Goal: Task Accomplishment & Management: Manage account settings

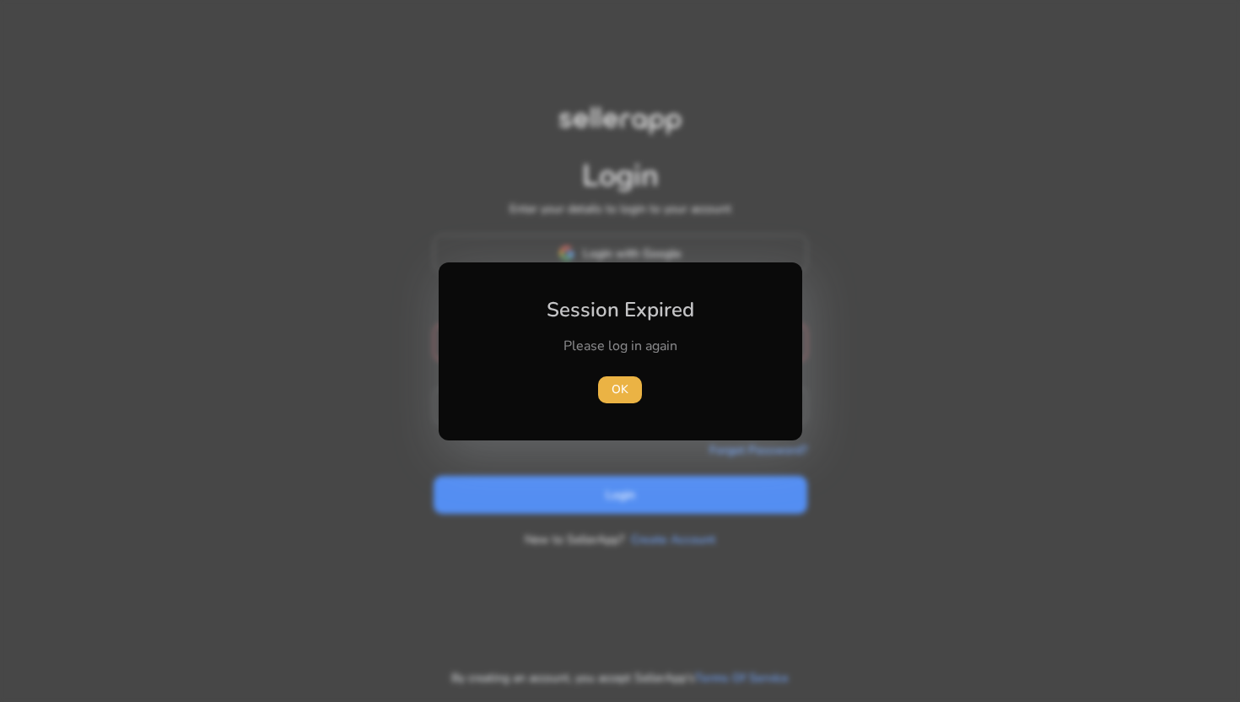
type input "**********"
click at [653, 267] on div "Session Expired Please log in again [GEOGRAPHIC_DATA]" at bounding box center [621, 351] width 364 height 178
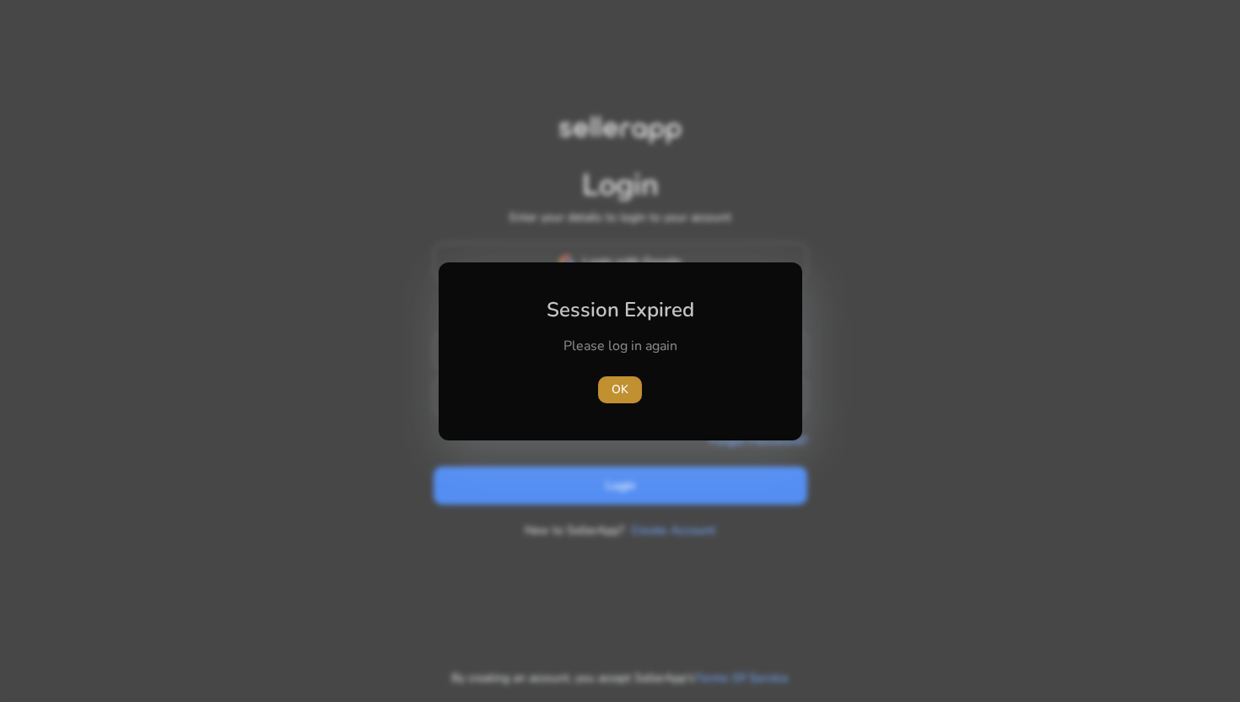
click at [618, 387] on span "OK" at bounding box center [620, 390] width 17 height 18
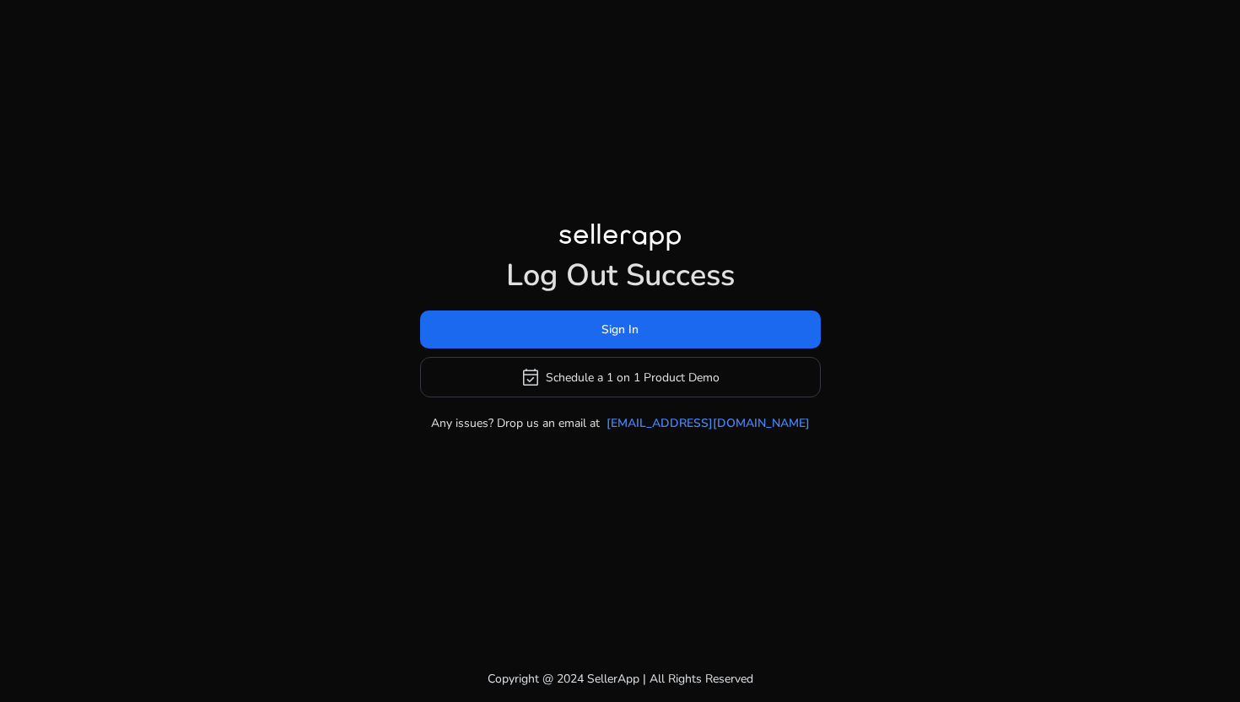
click at [675, 265] on h1 "Log Out Success" at bounding box center [620, 275] width 401 height 36
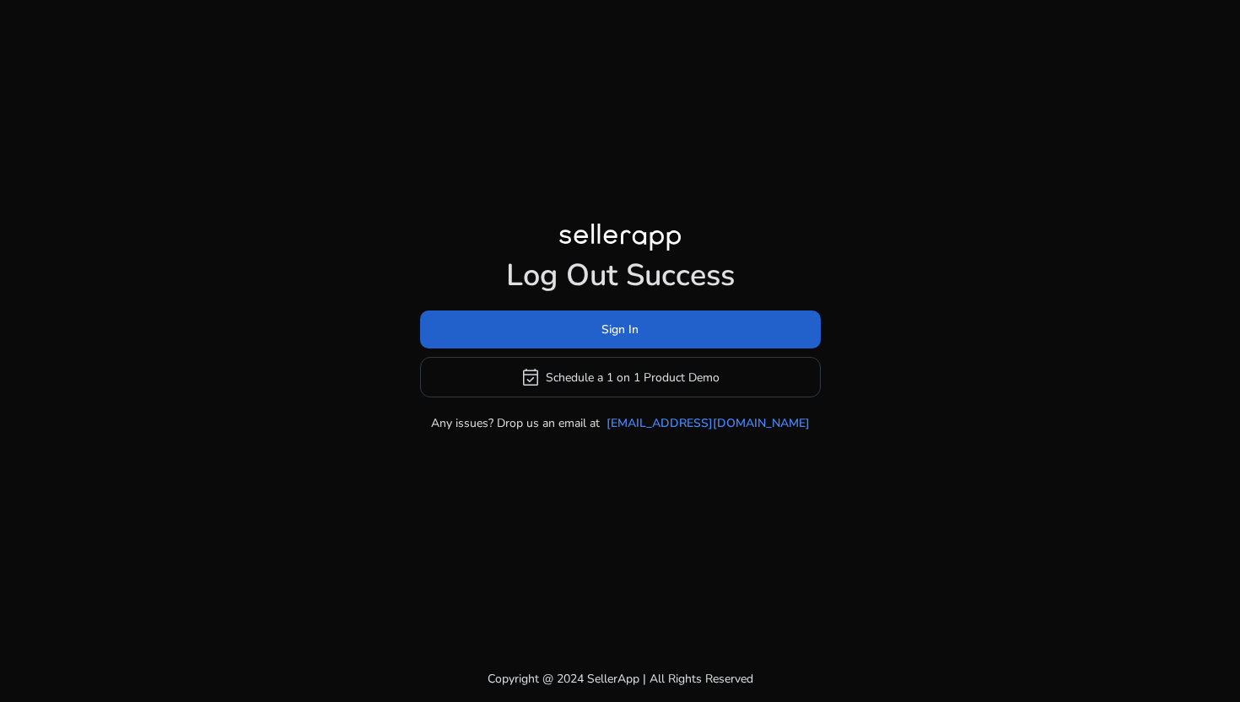
click at [654, 324] on span at bounding box center [620, 330] width 401 height 40
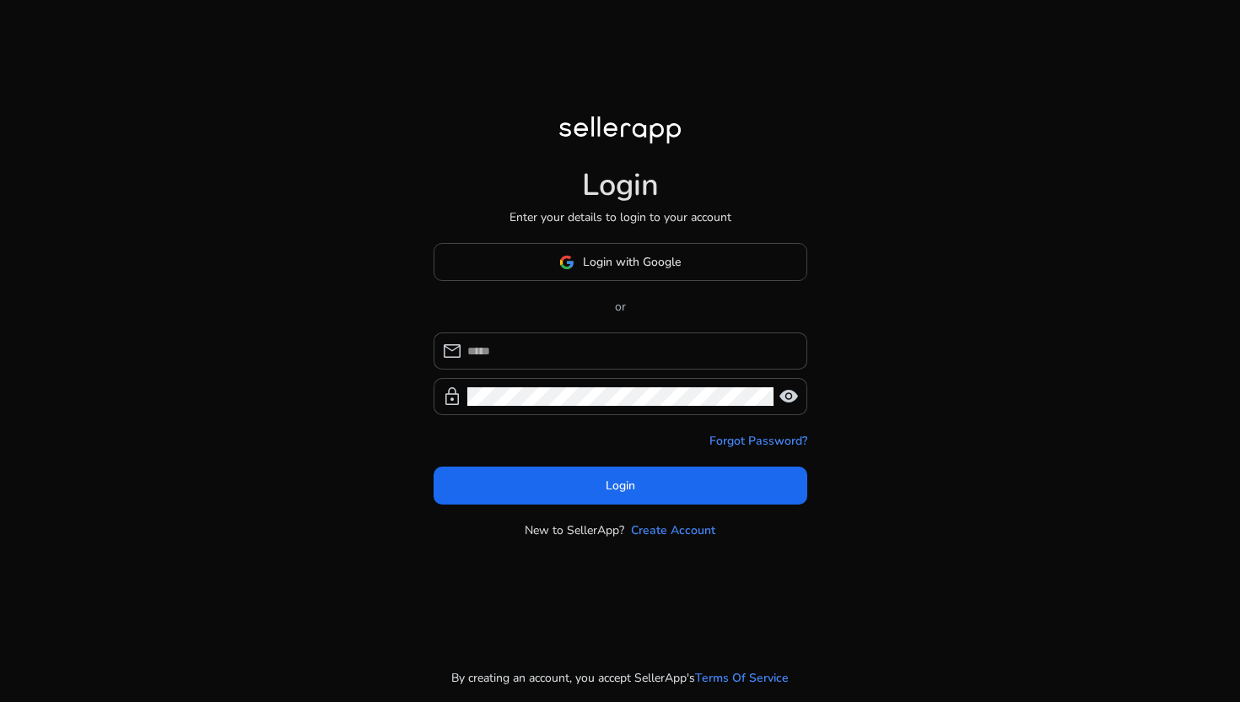
type input "**********"
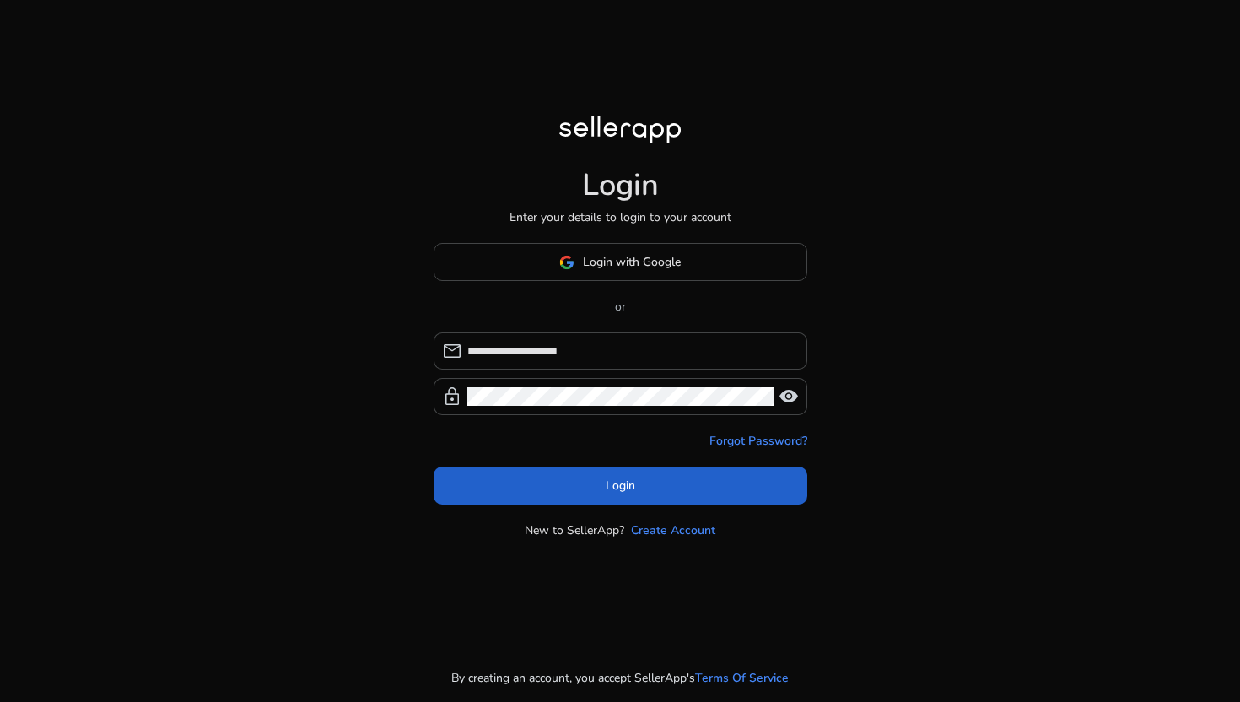
click at [591, 473] on span at bounding box center [621, 486] width 374 height 40
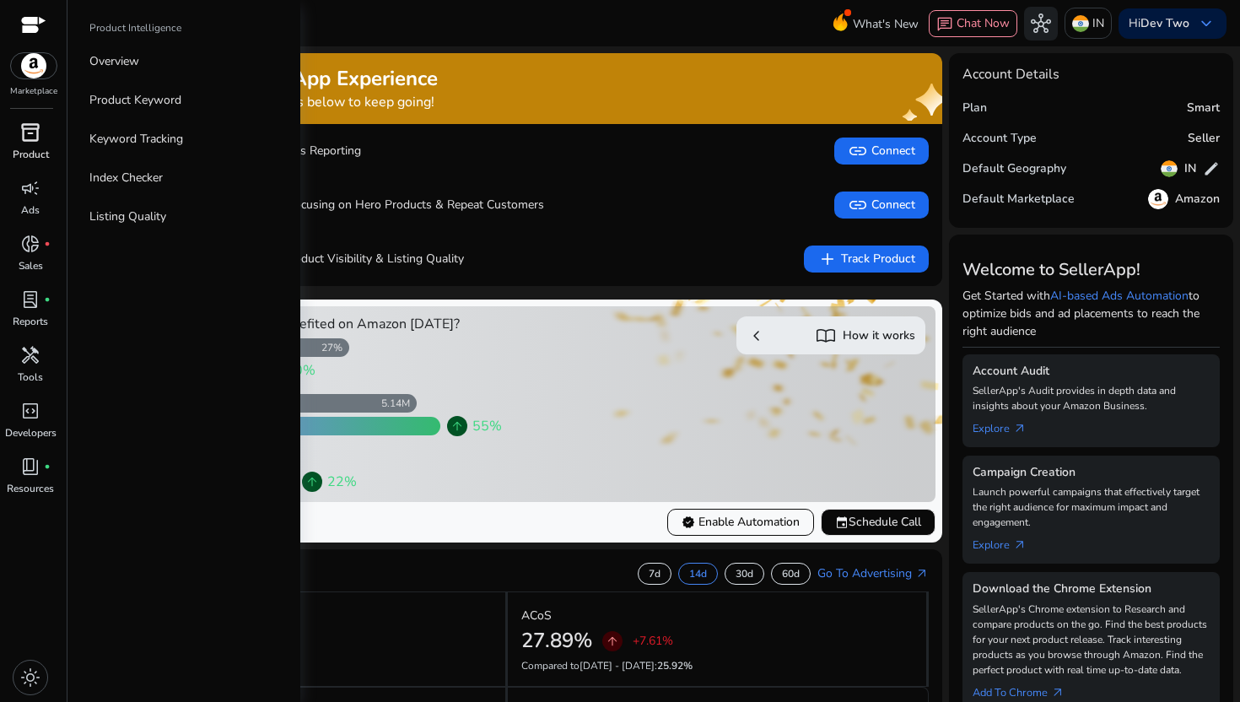
click at [29, 147] on p "Product" at bounding box center [31, 154] width 36 height 15
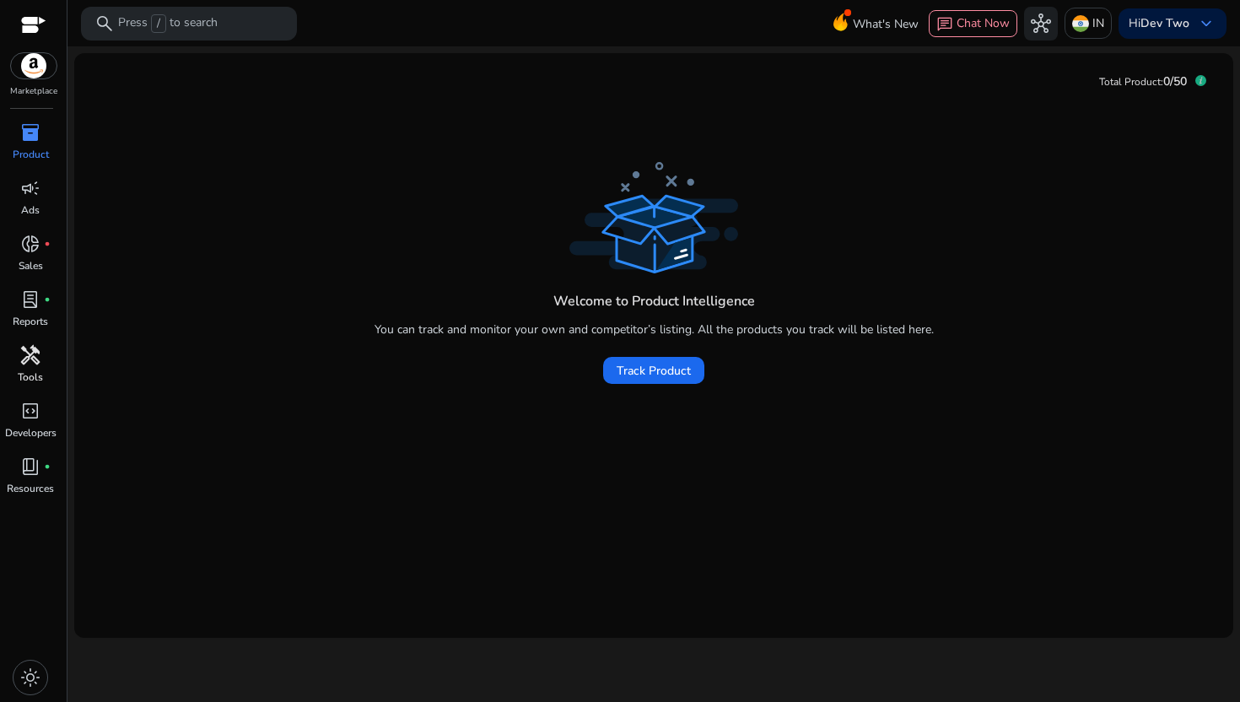
click at [30, 357] on span "handyman" at bounding box center [30, 355] width 20 height 20
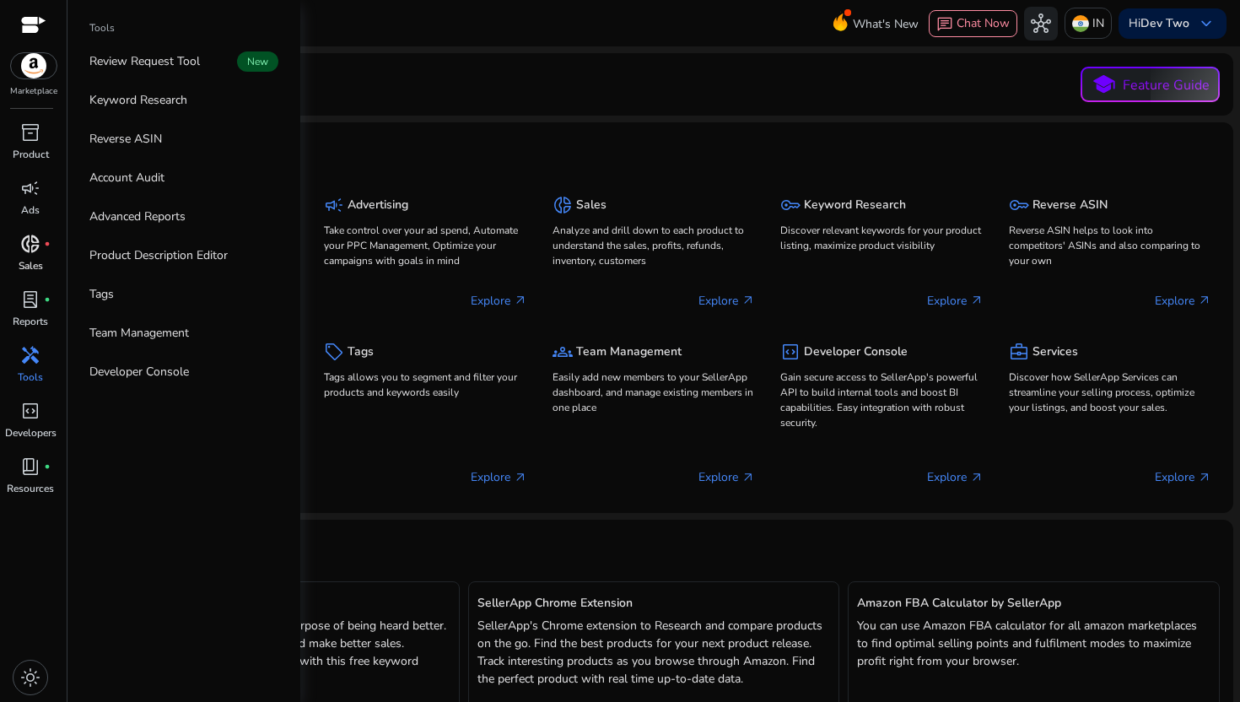
click at [30, 259] on p "Sales" at bounding box center [31, 265] width 24 height 15
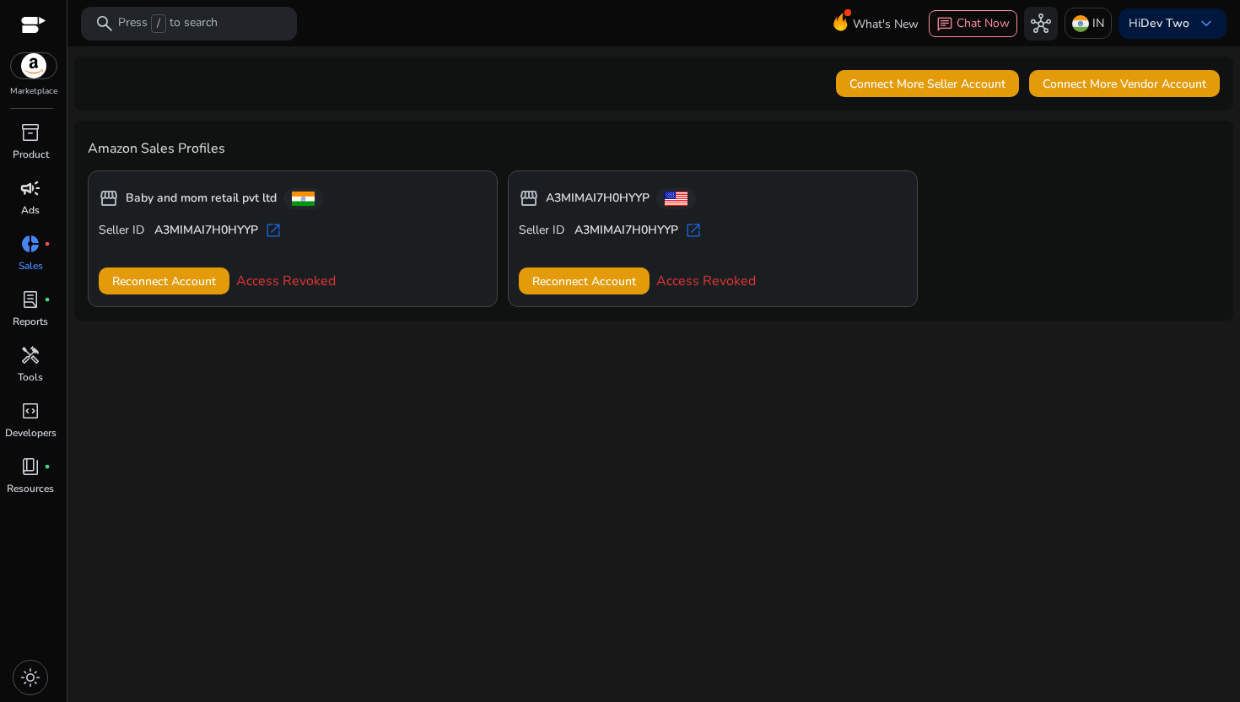
click at [19, 207] on link "campaign Ads" at bounding box center [30, 203] width 61 height 56
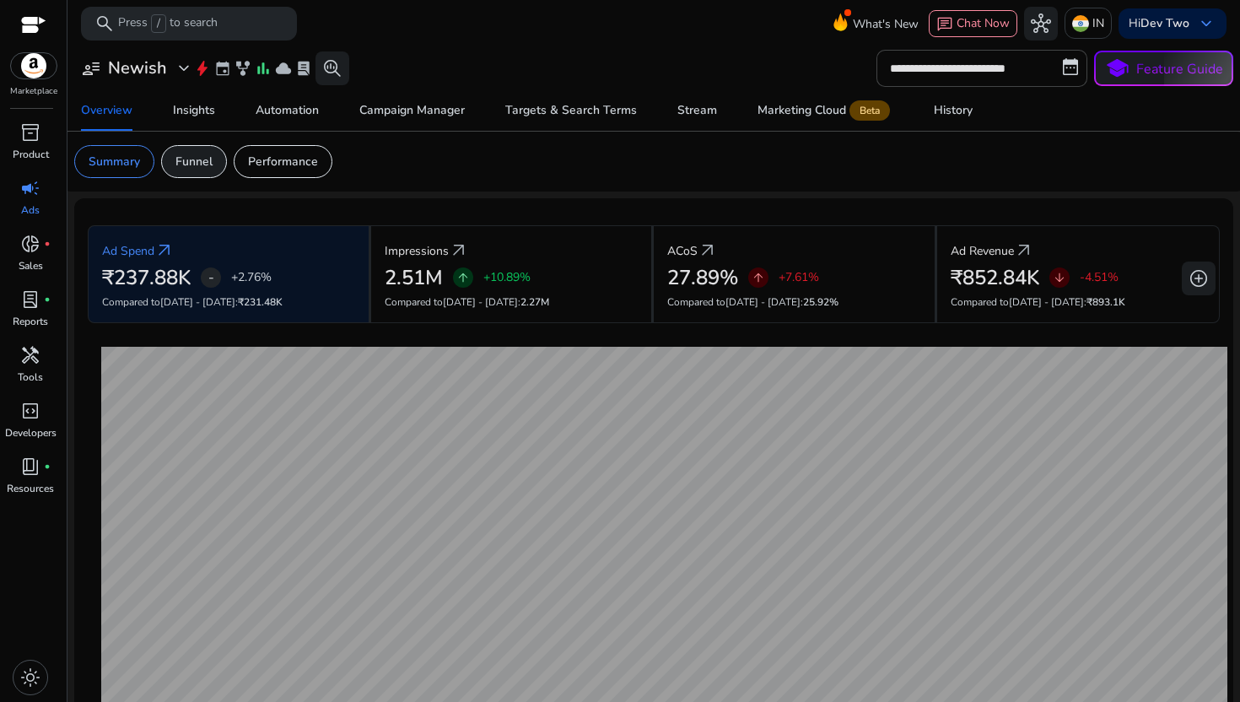
click at [192, 157] on p "Funnel" at bounding box center [193, 162] width 37 height 18
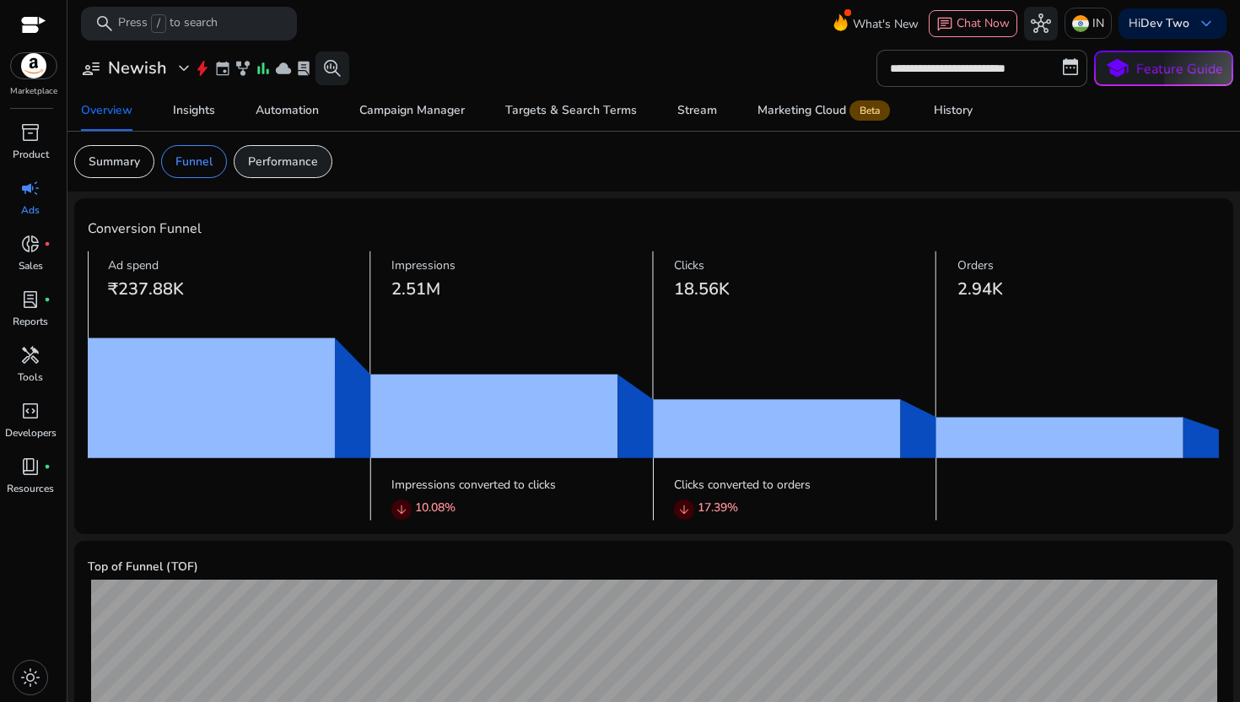
click at [271, 163] on p "Performance" at bounding box center [283, 162] width 70 height 18
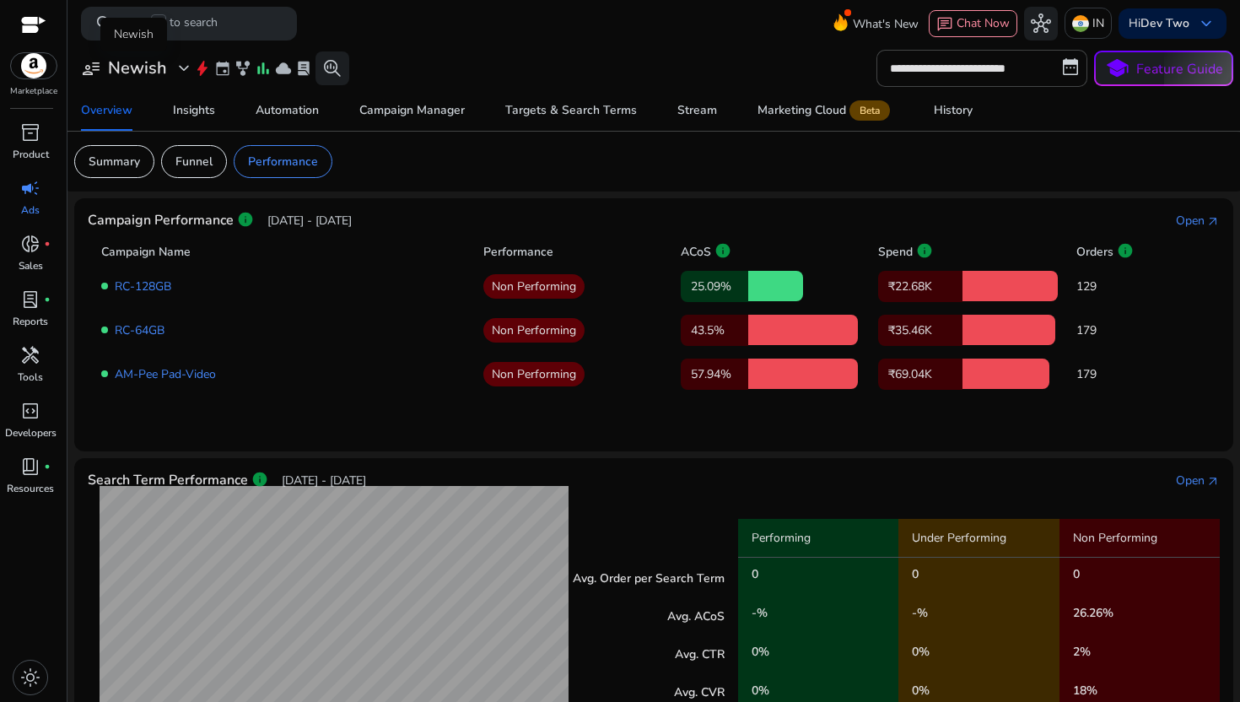
click at [177, 60] on span "expand_more" at bounding box center [184, 68] width 20 height 20
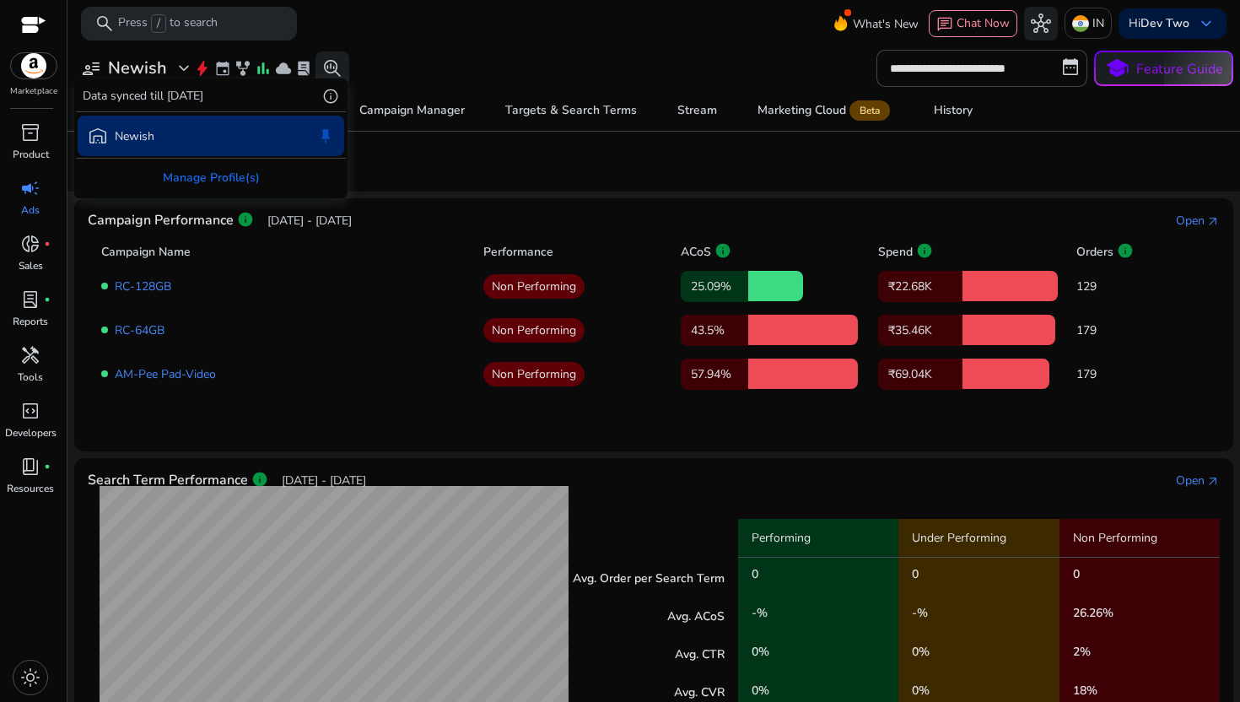
click at [370, 239] on div at bounding box center [620, 351] width 1240 height 702
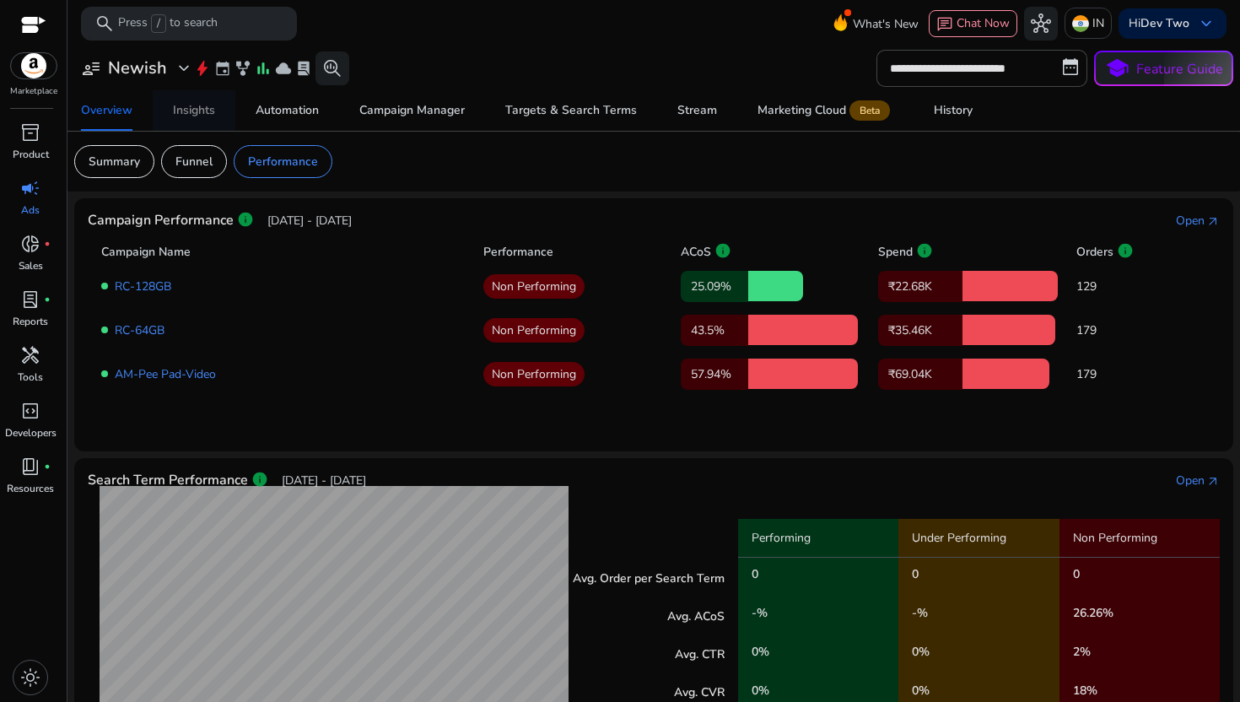
click at [213, 109] on div "Insights" at bounding box center [194, 111] width 42 height 12
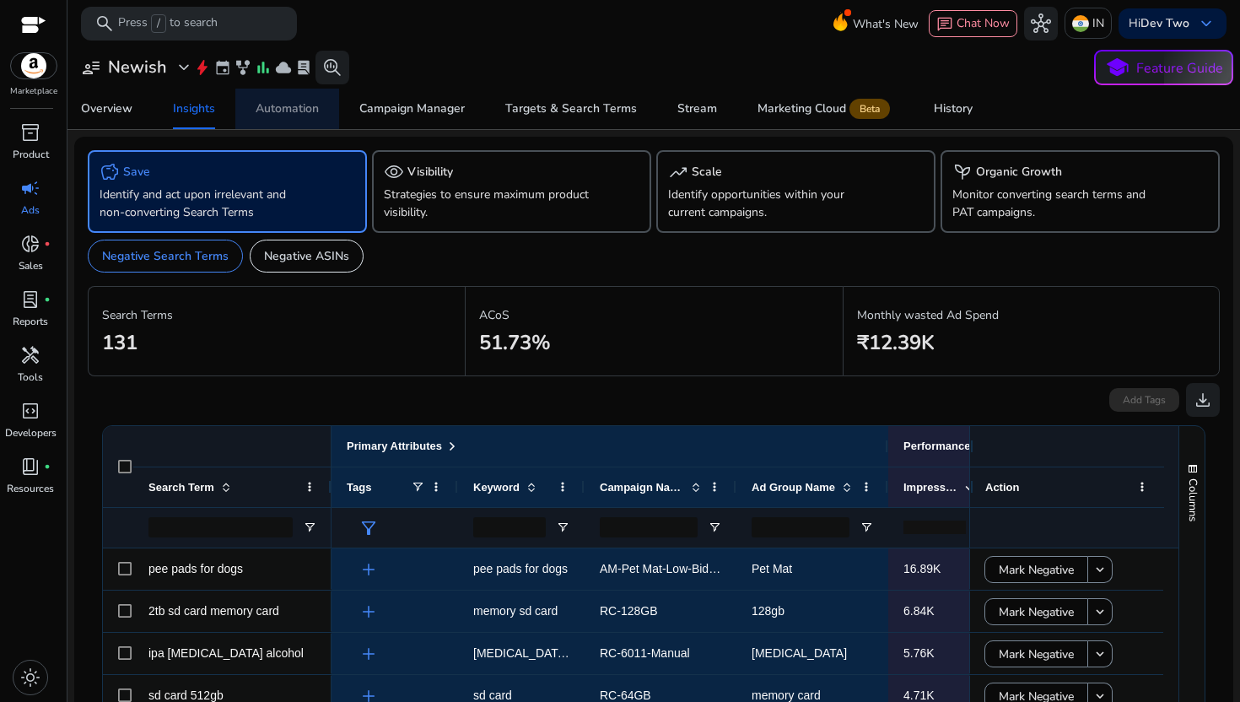
click at [322, 114] on link "Automation" at bounding box center [287, 109] width 104 height 40
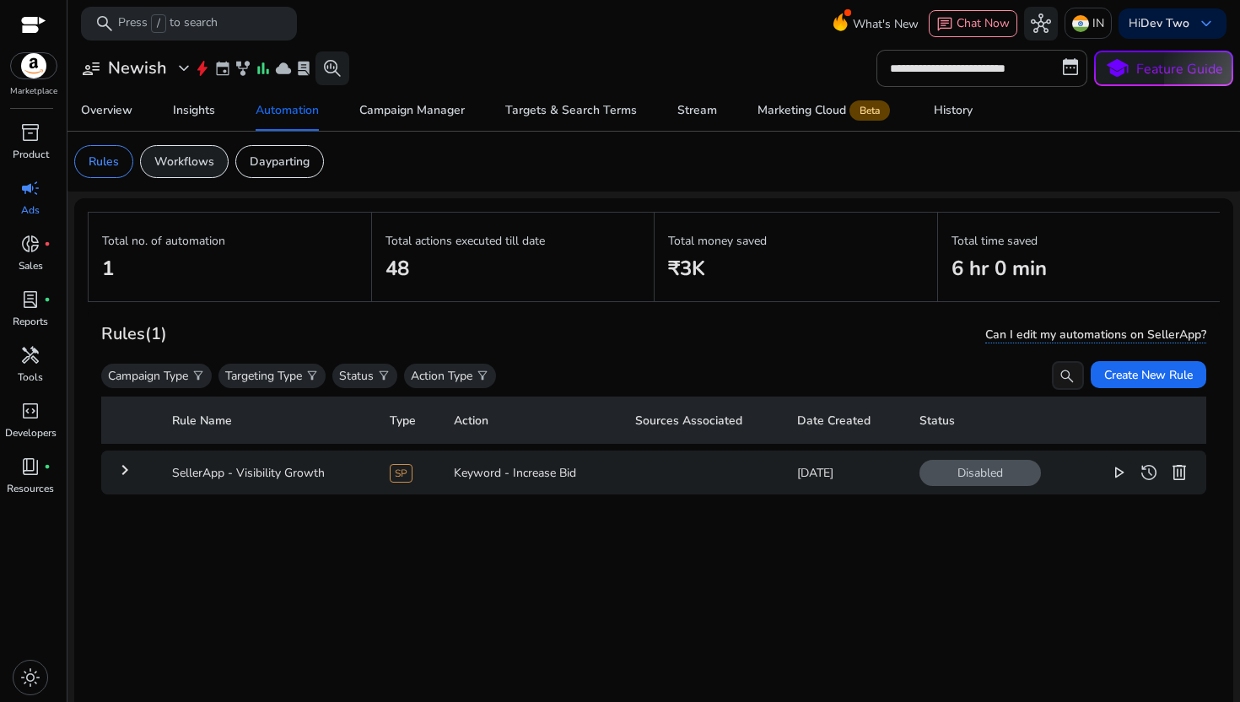
click at [183, 154] on p "Workflows" at bounding box center [184, 162] width 60 height 18
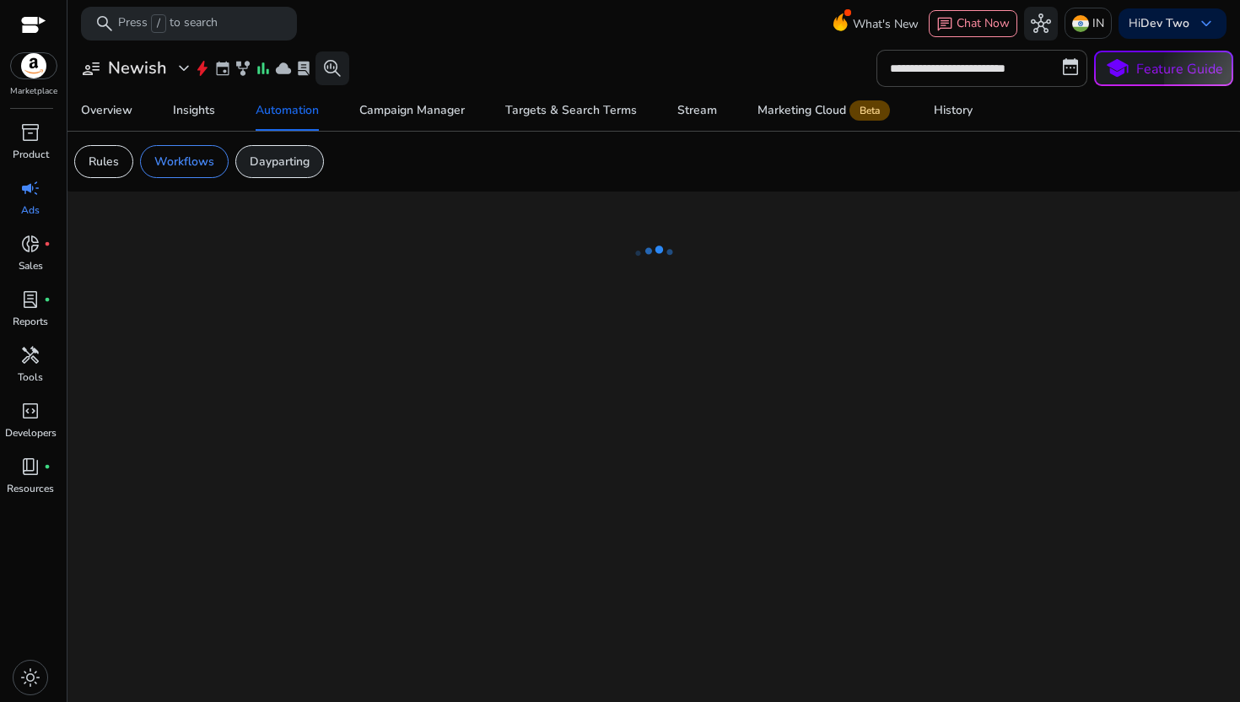
click at [277, 156] on p "Dayparting" at bounding box center [280, 162] width 60 height 18
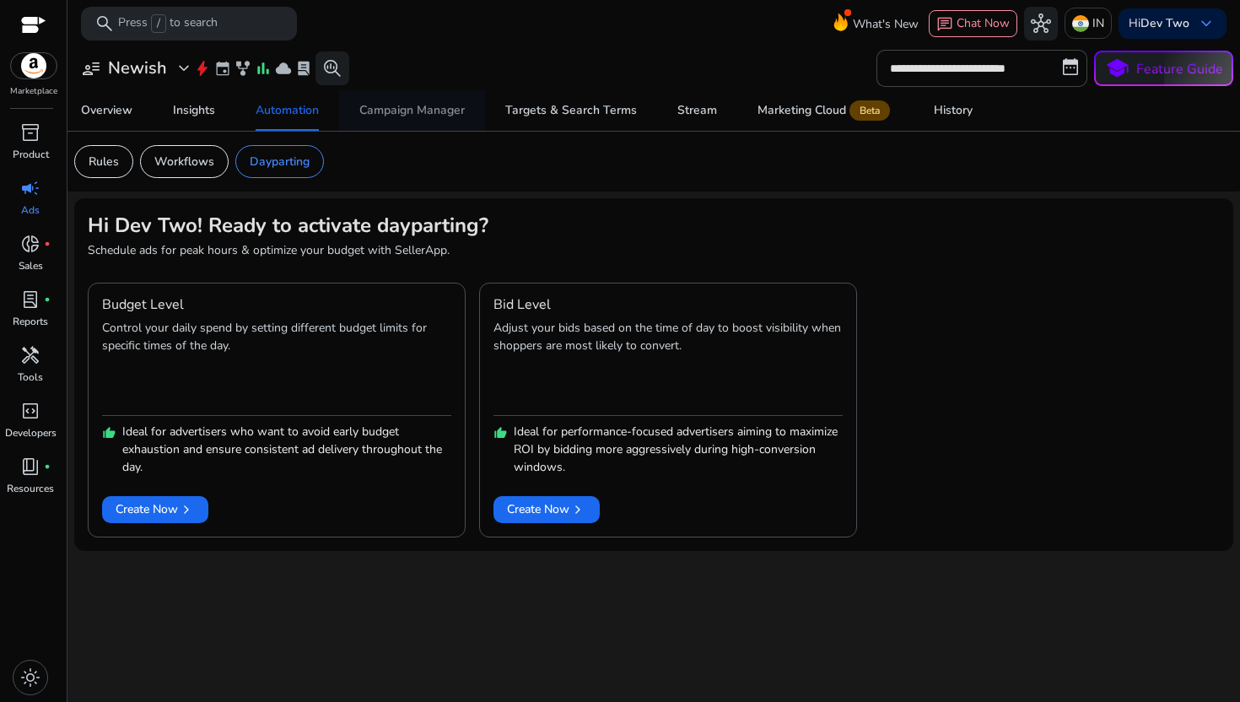
click at [405, 105] on div "Campaign Manager" at bounding box center [411, 111] width 105 height 12
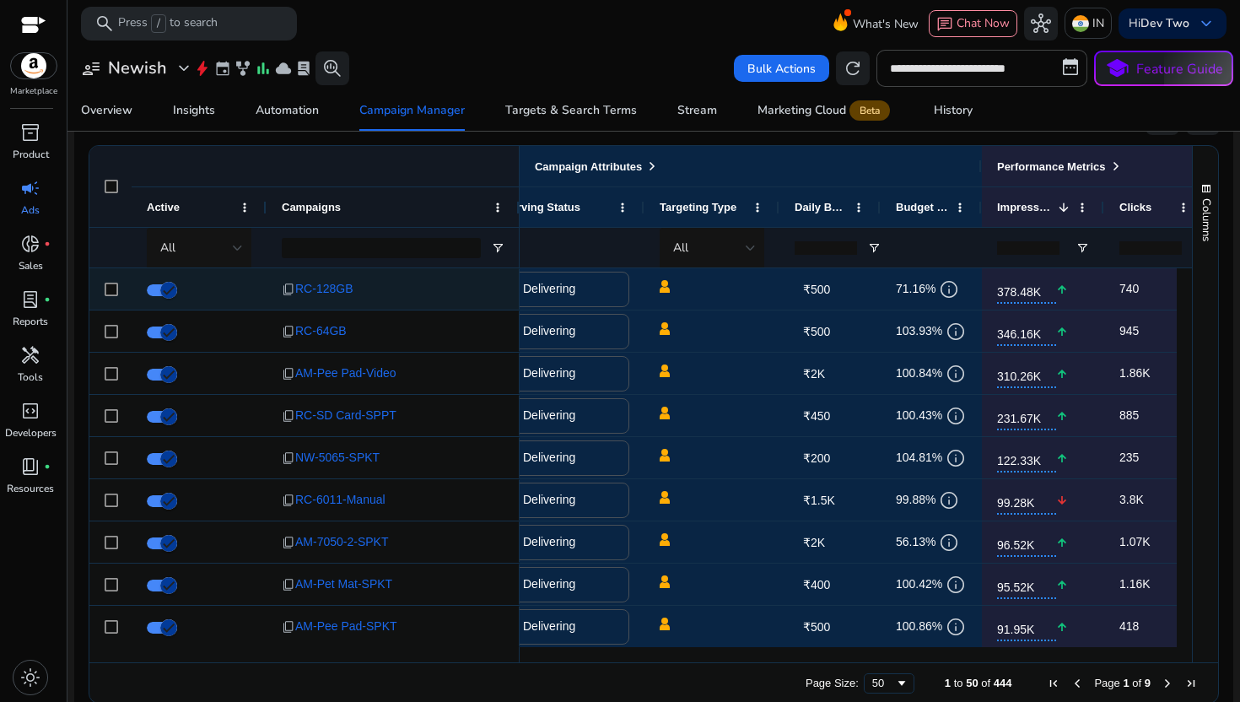
click at [820, 287] on span "₹500" at bounding box center [816, 289] width 27 height 13
click at [860, 283] on div "₹500 edit" at bounding box center [839, 289] width 89 height 25
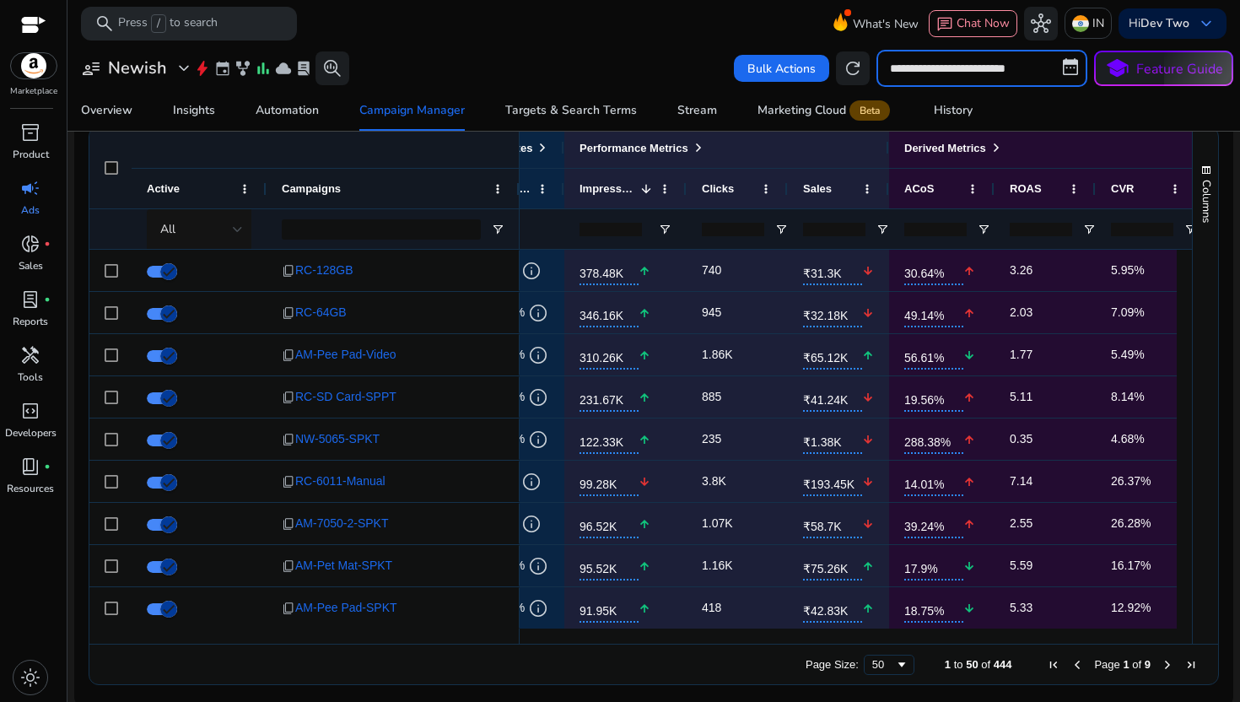
click at [1018, 75] on input "**********" at bounding box center [982, 68] width 211 height 37
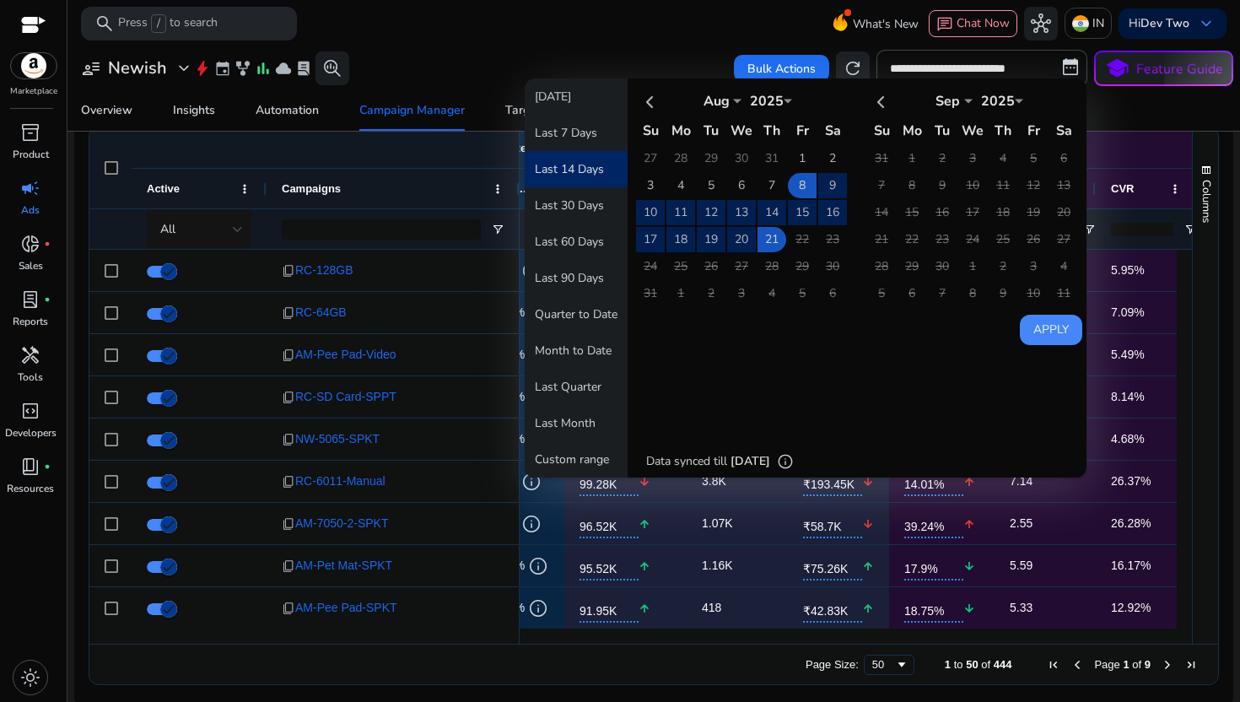
click at [1122, 105] on div "Overview Insights Automation Campaign Manager Targets & Search Terms Stream Mar…" at bounding box center [654, 110] width 1186 height 40
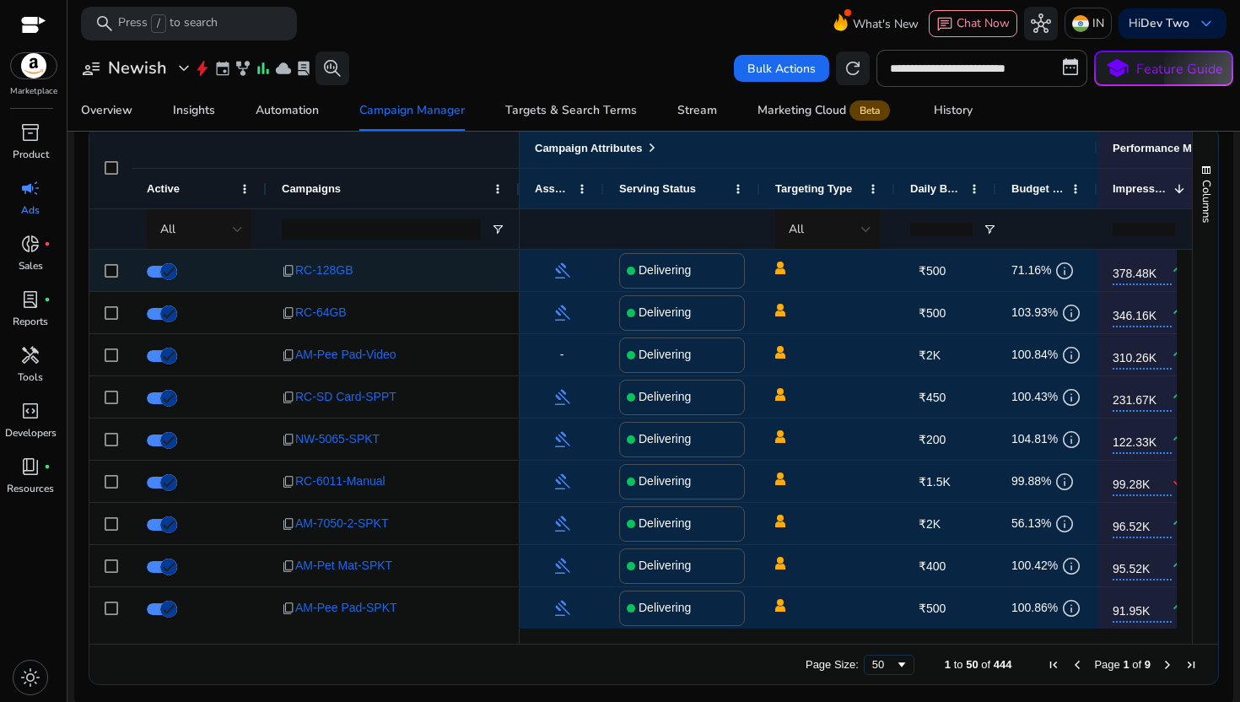
click at [683, 270] on p "Delivering" at bounding box center [665, 270] width 52 height 35
click at [686, 271] on p "Delivering" at bounding box center [665, 270] width 52 height 35
click at [330, 276] on span "RC-128GB" at bounding box center [323, 270] width 57 height 35
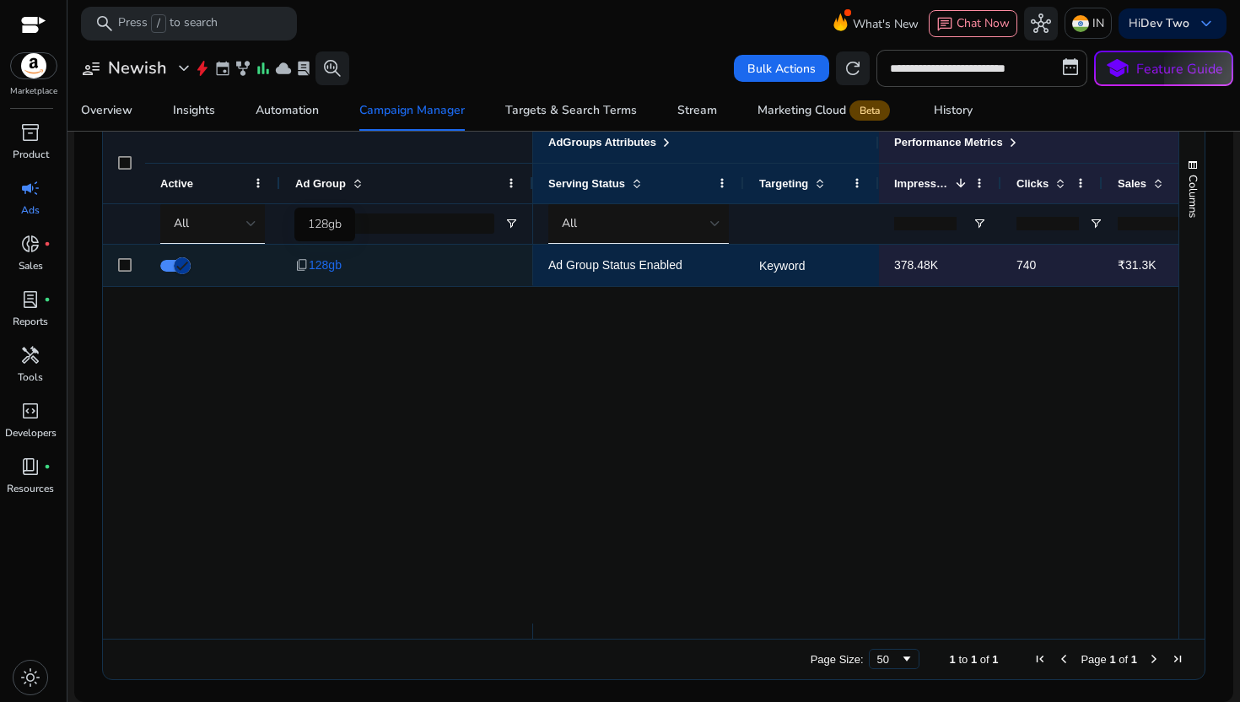
click at [322, 266] on span "128gb" at bounding box center [325, 265] width 33 height 35
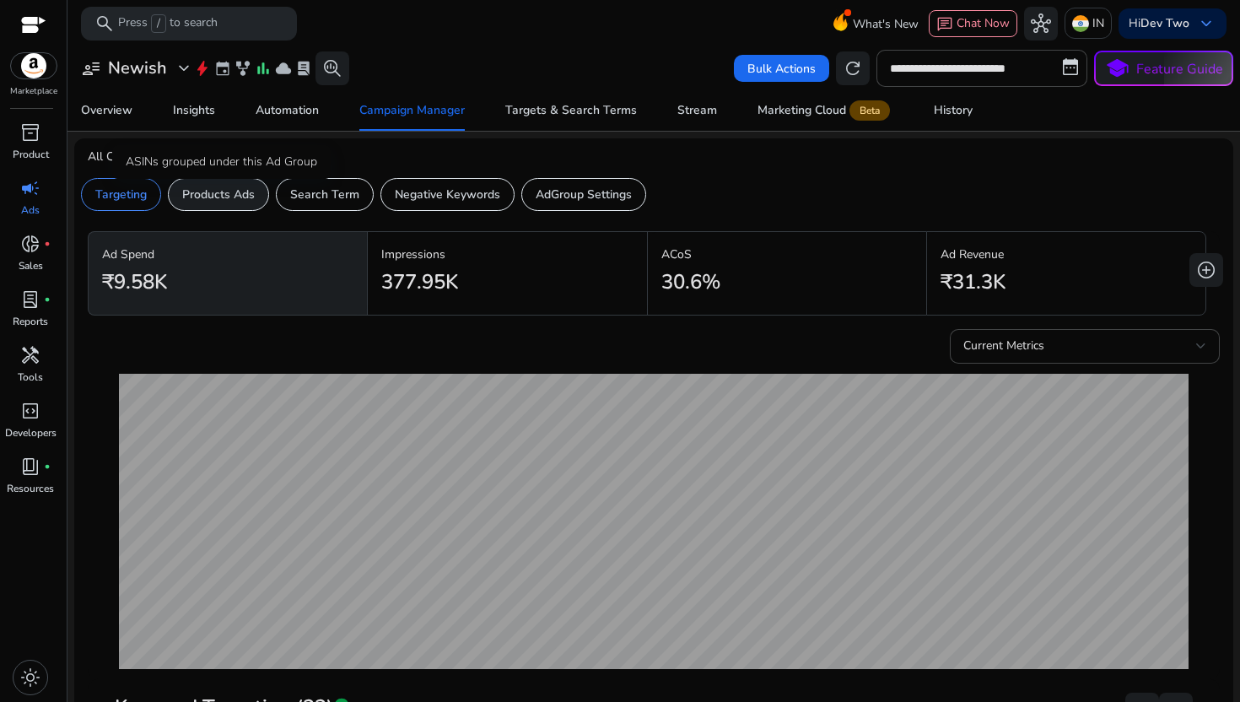
click at [251, 189] on p "Products Ads" at bounding box center [218, 195] width 73 height 18
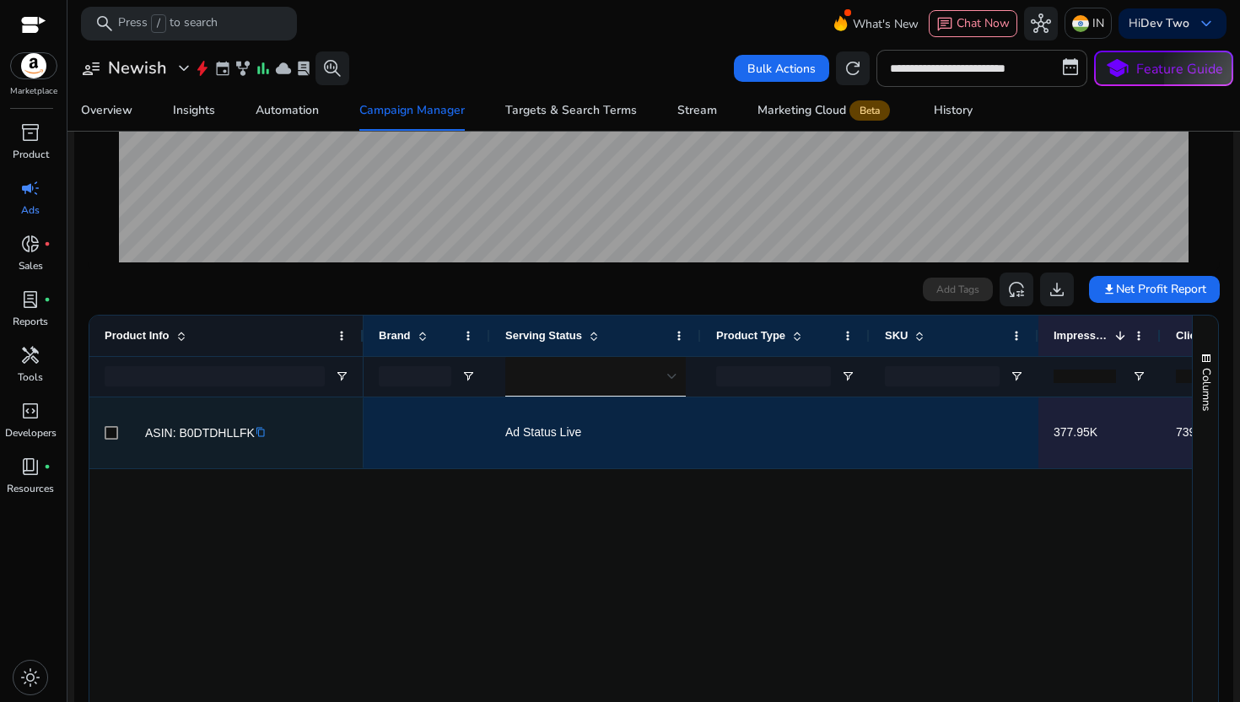
click at [518, 442] on span "Ad Status Live" at bounding box center [595, 432] width 181 height 35
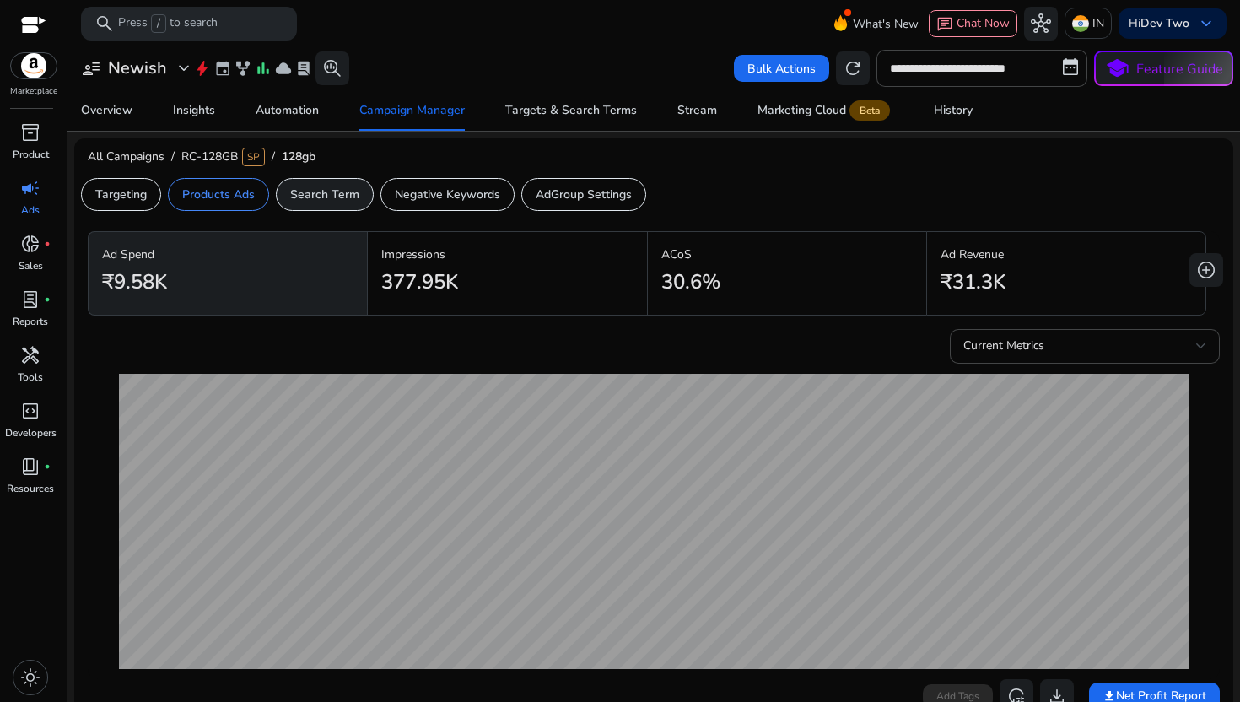
click at [355, 181] on div "Search Term" at bounding box center [325, 194] width 98 height 33
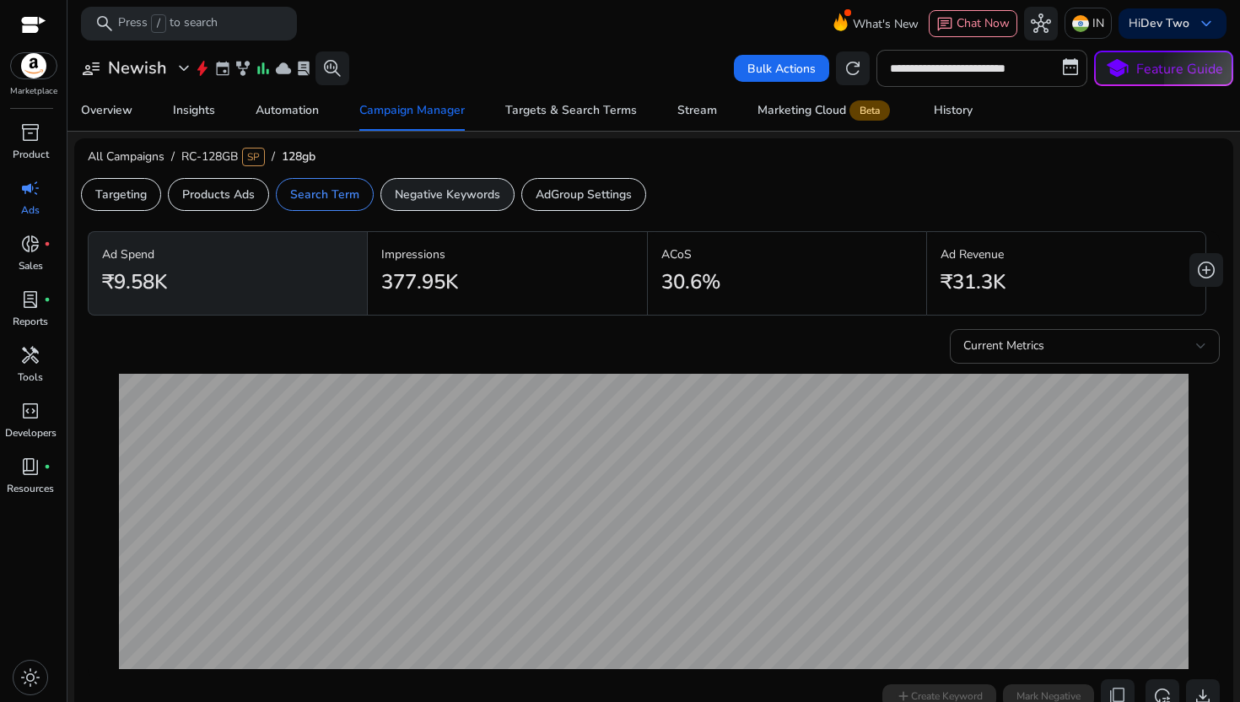
click at [449, 195] on p "Negative Keywords" at bounding box center [447, 195] width 105 height 18
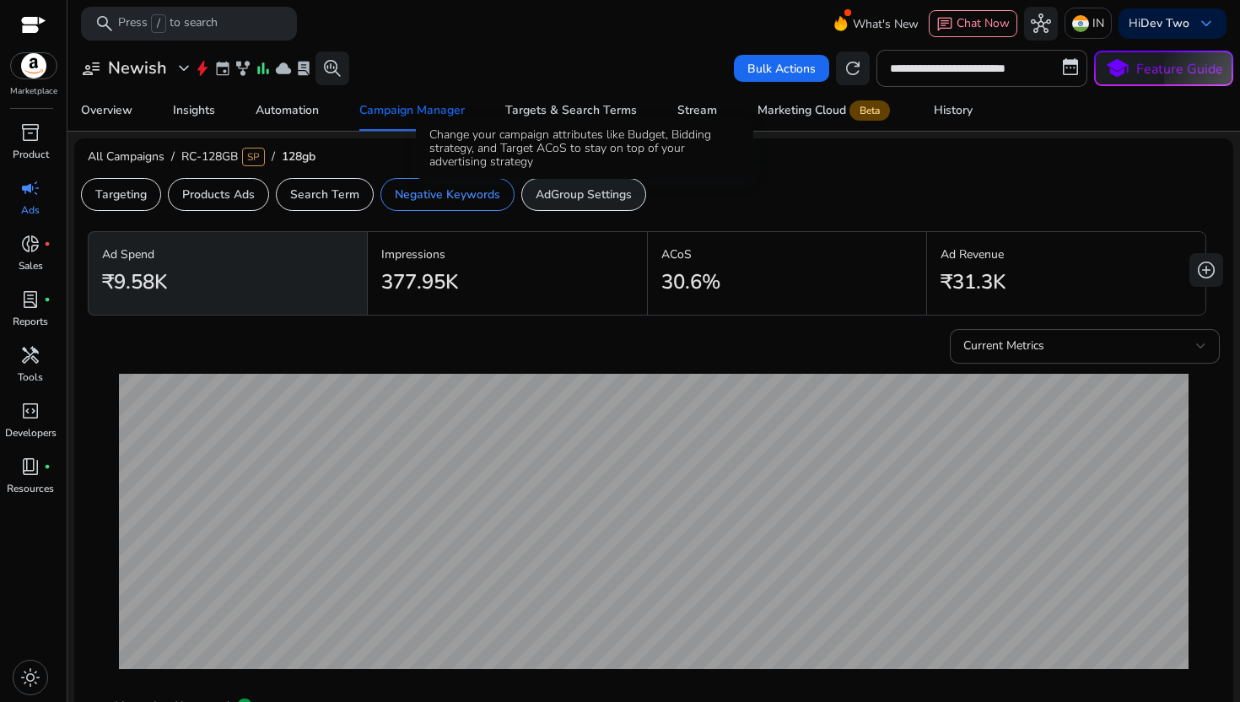
click at [543, 187] on p "AdGroup Settings" at bounding box center [584, 195] width 96 height 18
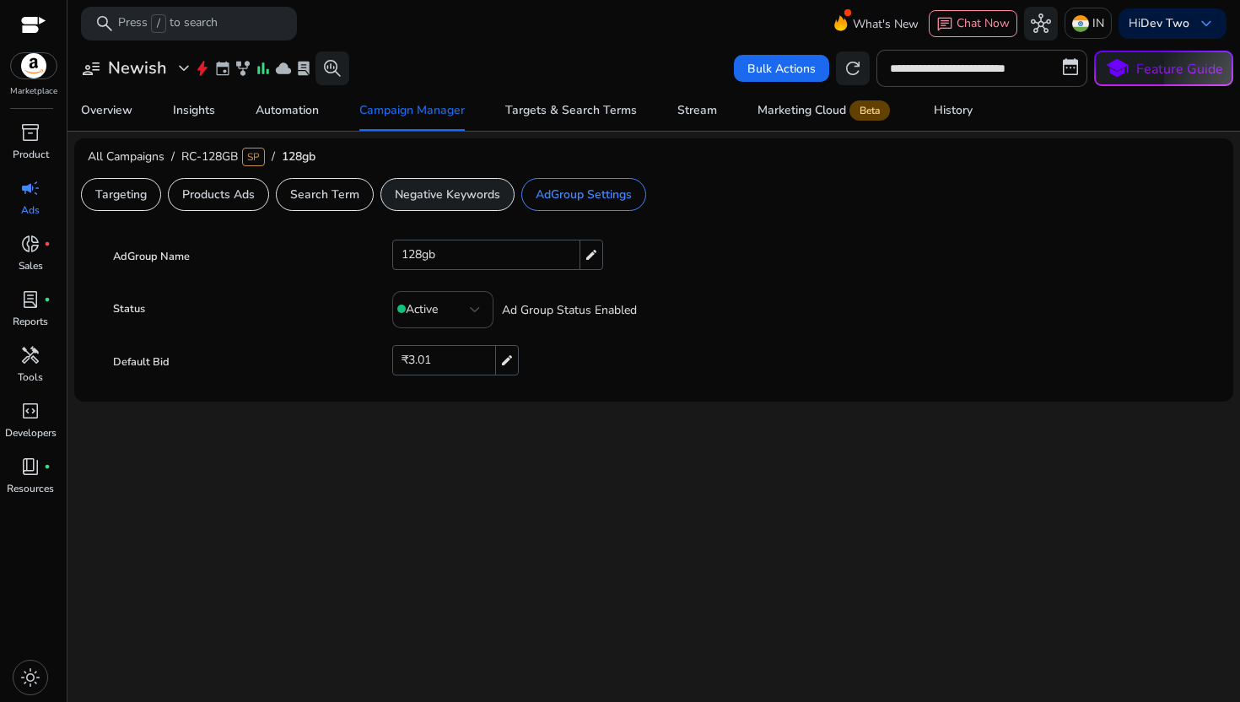
click at [460, 190] on p "Negative Keywords" at bounding box center [447, 195] width 105 height 18
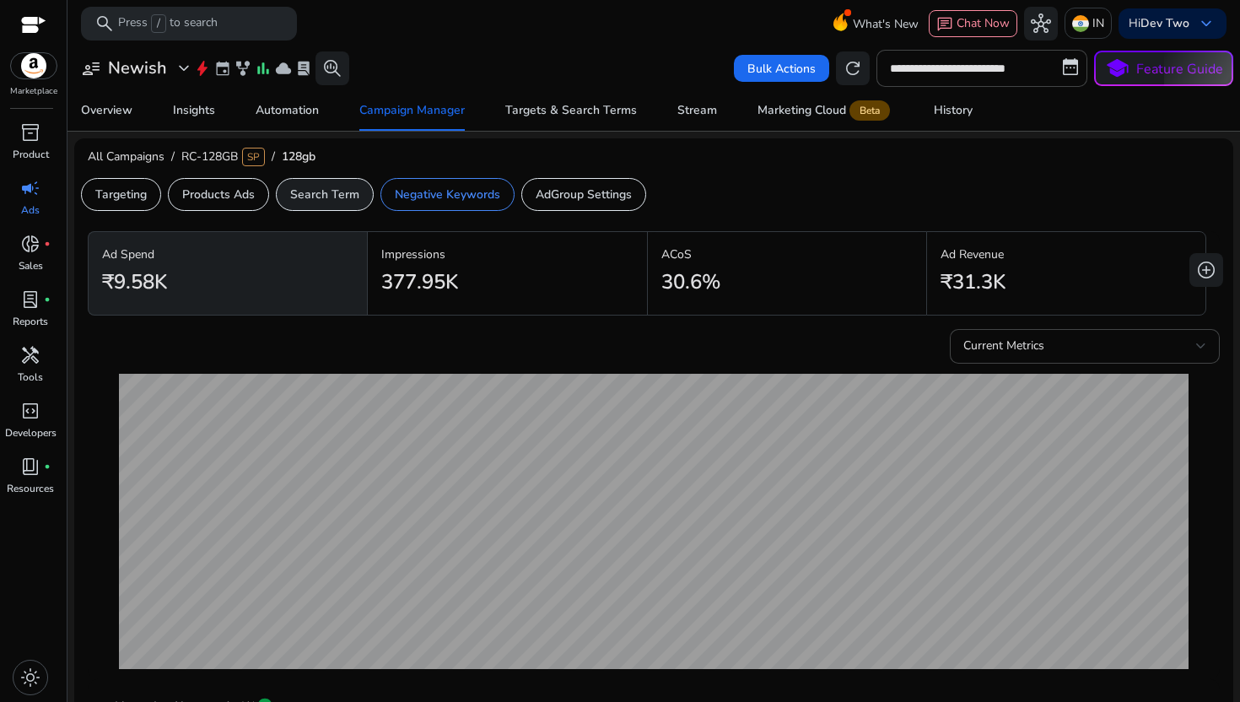
click at [365, 192] on div "Search Term" at bounding box center [325, 194] width 98 height 33
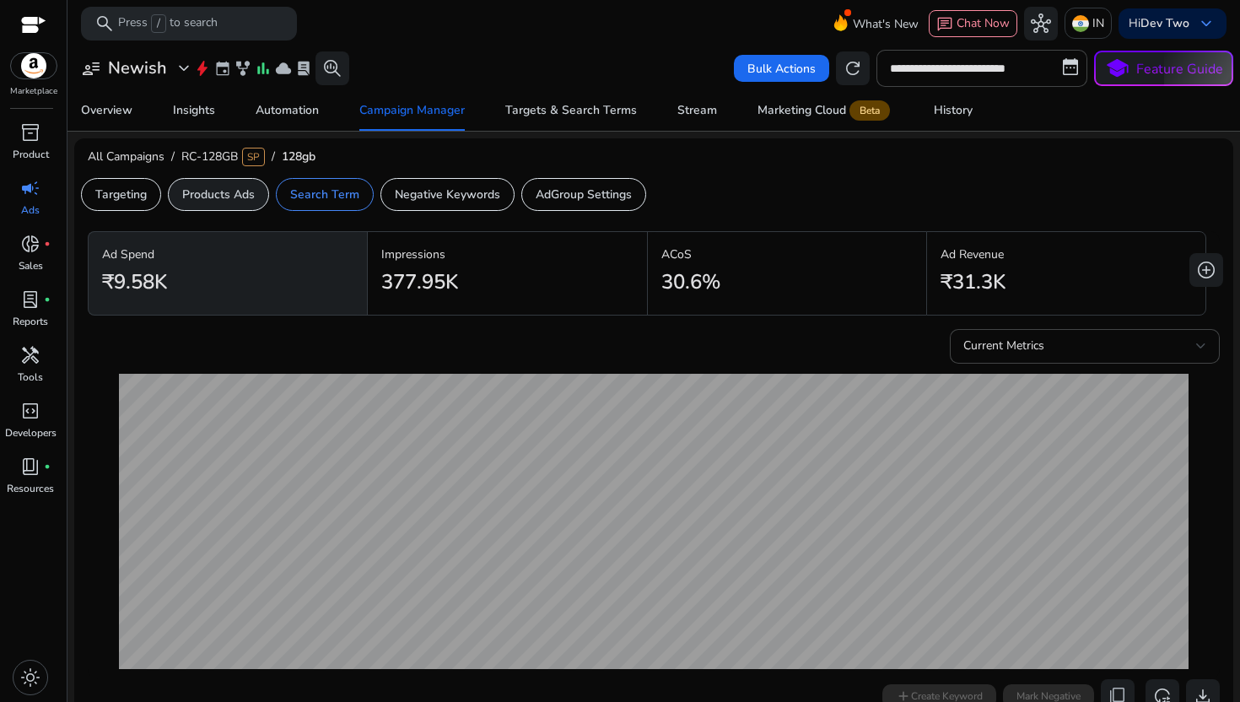
click at [250, 186] on p "Products Ads" at bounding box center [218, 195] width 73 height 18
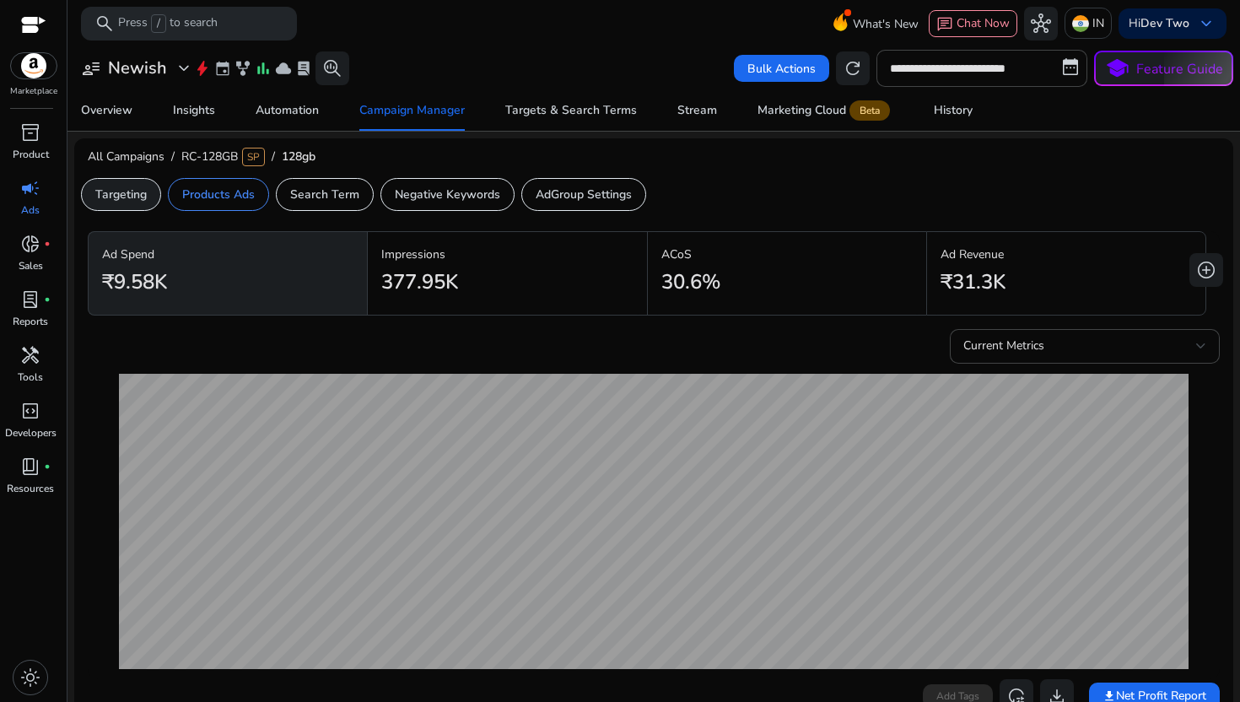
click at [111, 193] on p "Targeting" at bounding box center [120, 195] width 51 height 18
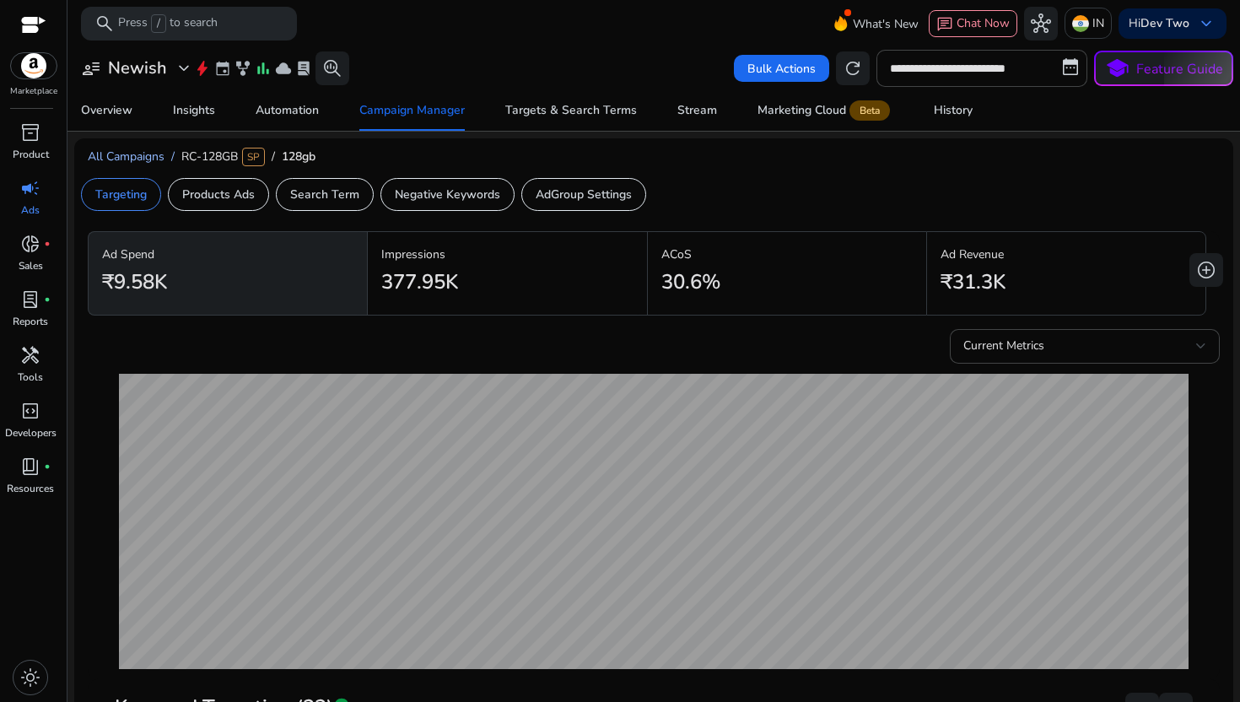
click at [137, 154] on span "All Campaigns" at bounding box center [126, 156] width 77 height 16
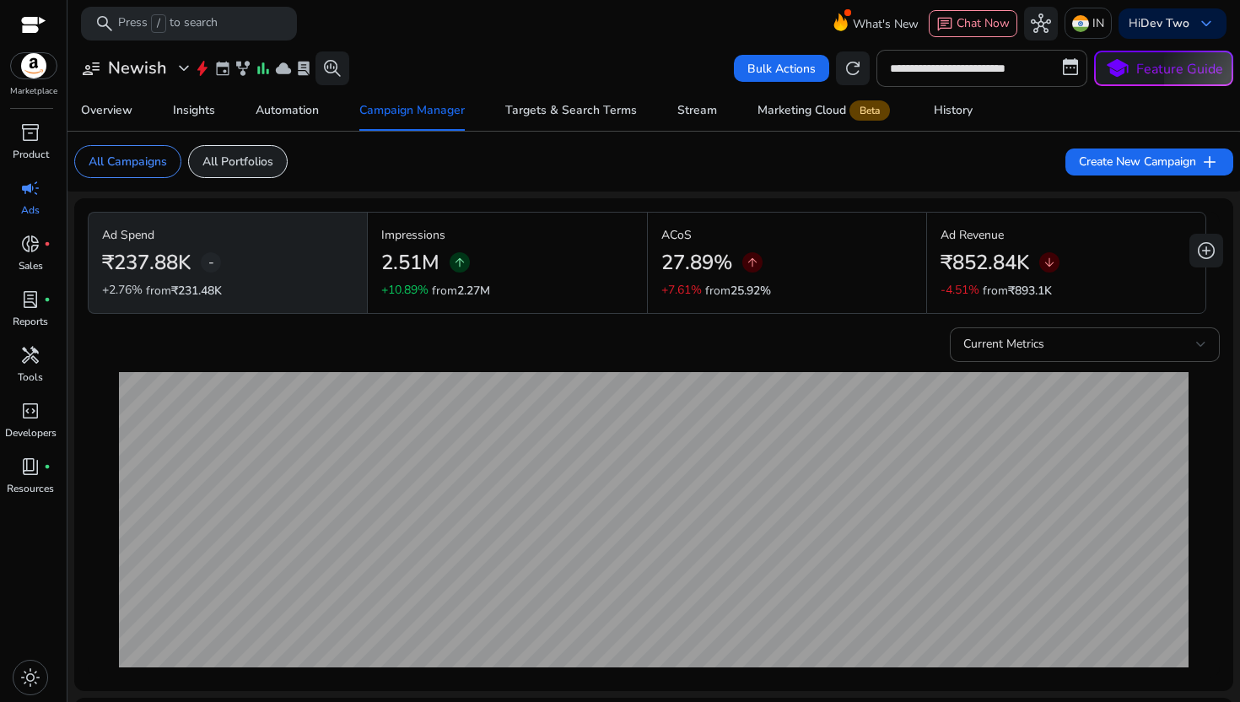
click at [273, 165] on p "All Portfolios" at bounding box center [237, 162] width 71 height 18
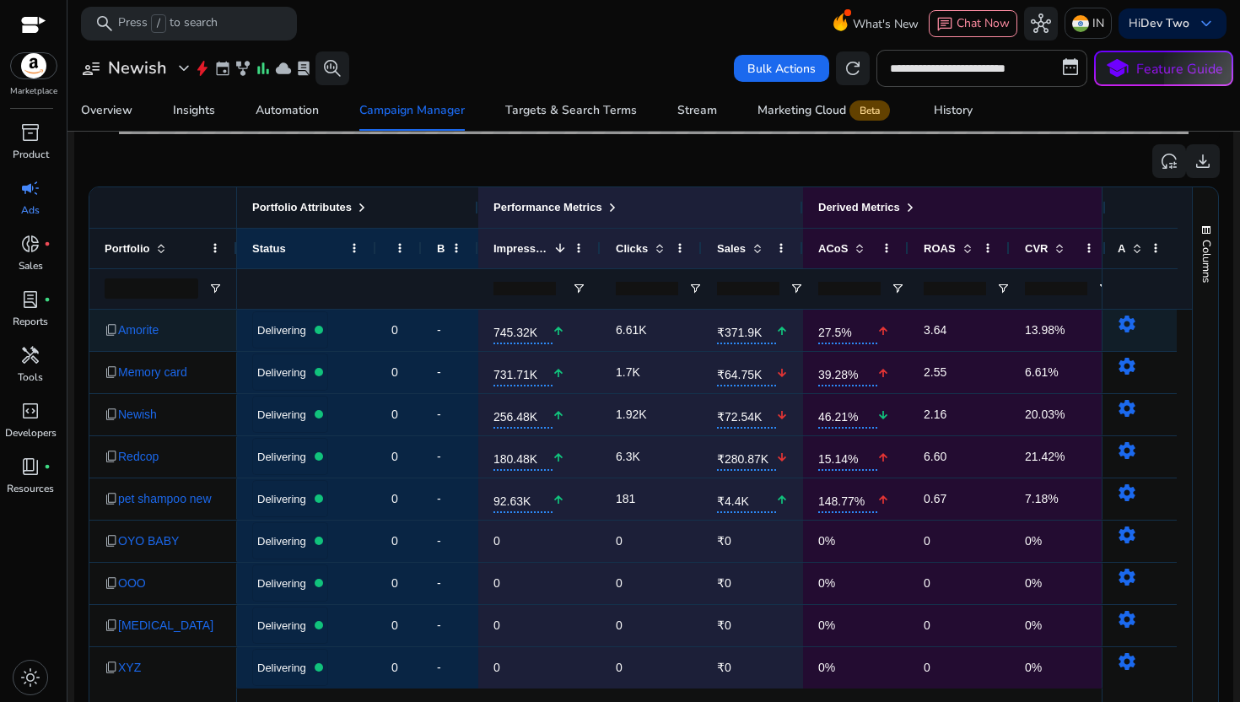
click at [400, 340] on span "0" at bounding box center [398, 330] width 15 height 35
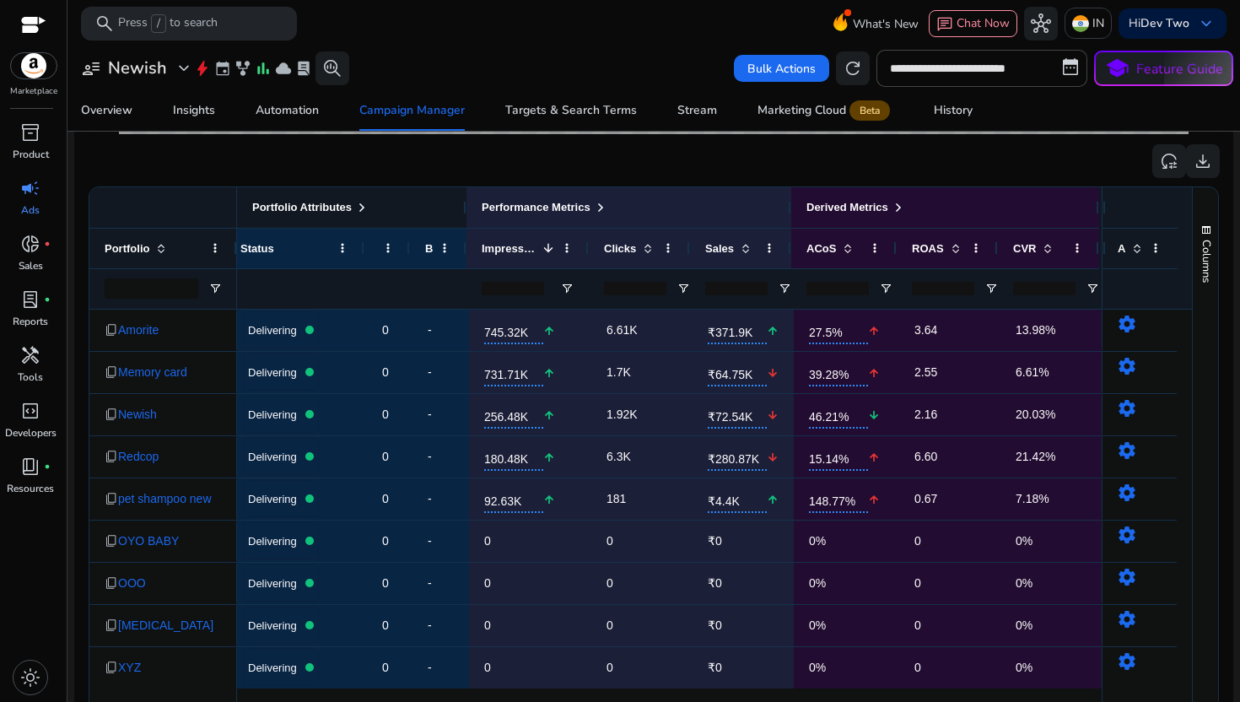
click at [472, 186] on ag-grid-angular "Press SPACE to select this row. Drag here to set row groups Drag here to set co…" at bounding box center [654, 465] width 1158 height 575
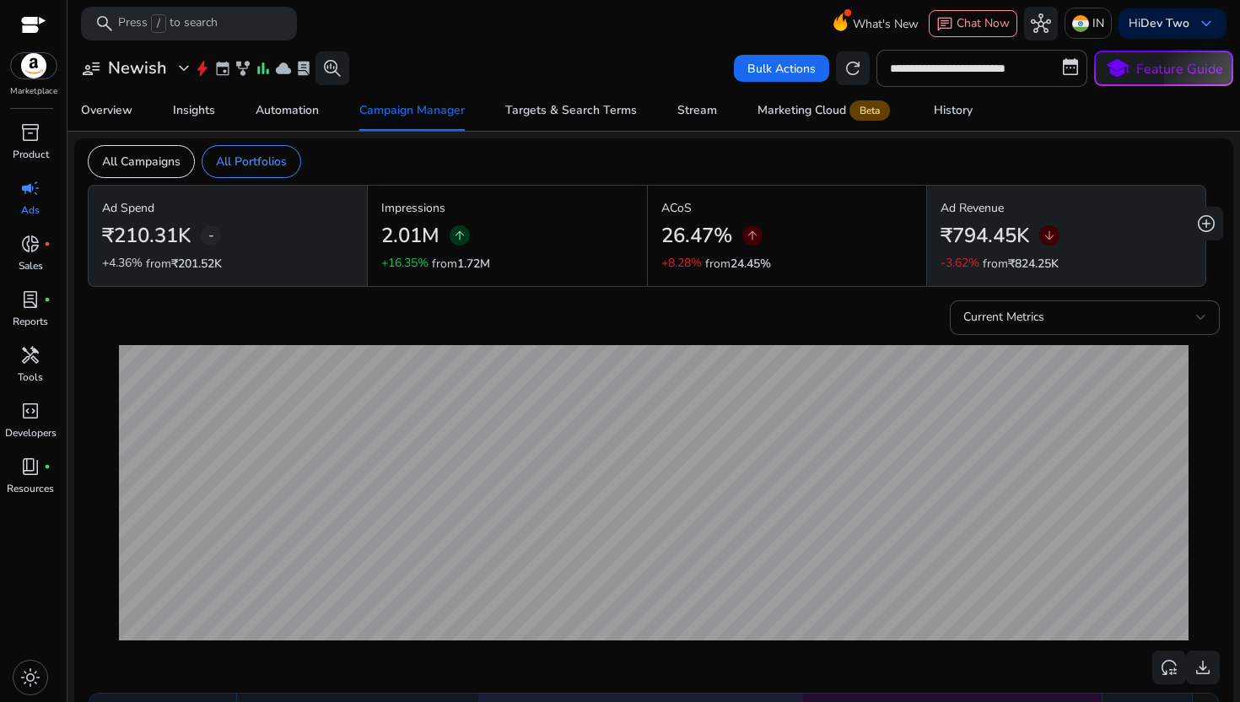
click at [753, 253] on div "26.47% arrow_upward" at bounding box center [786, 236] width 251 height 38
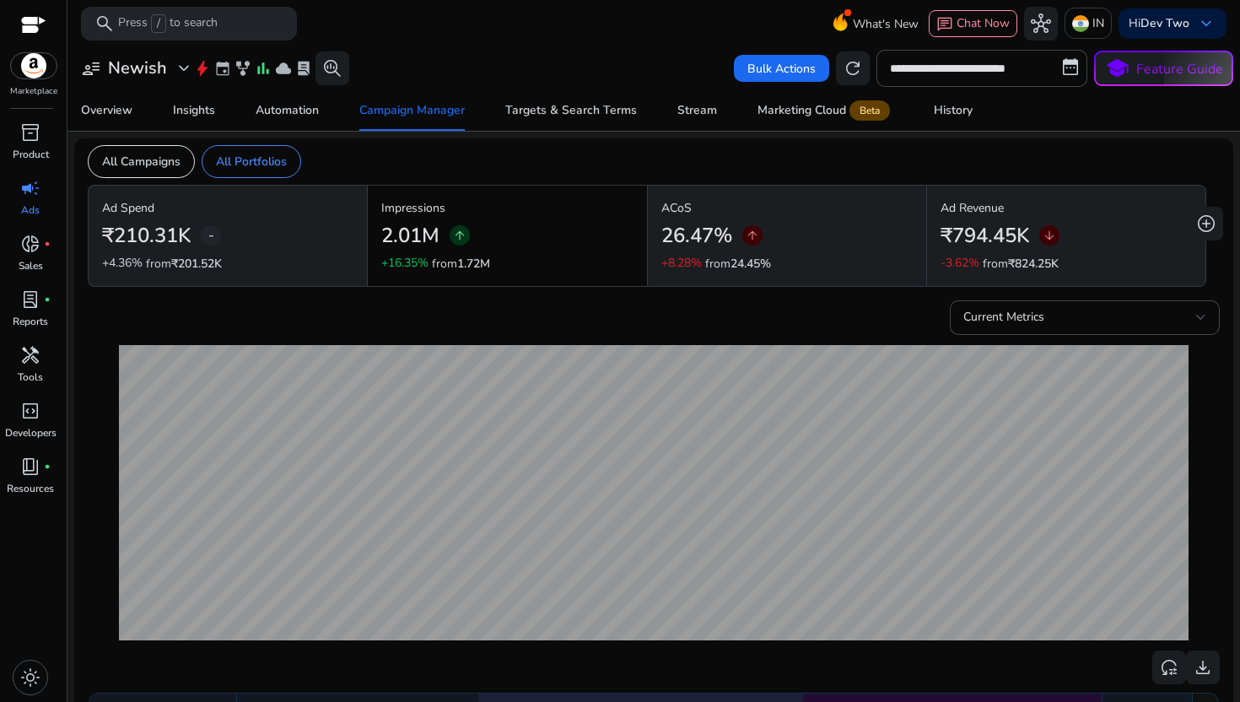
click at [584, 256] on div "Impressions 2.01M arrow_upward +16.35% from 1.72M" at bounding box center [506, 235] width 251 height 73
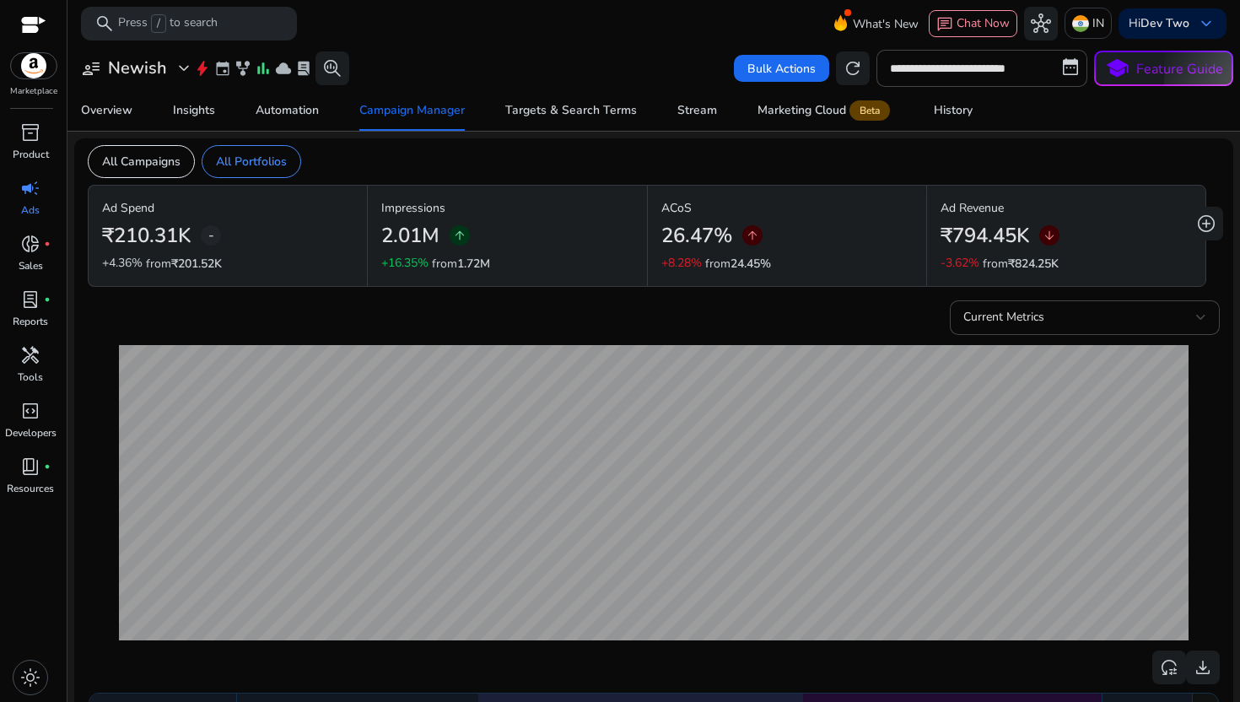
click at [345, 219] on div "₹210.31K -" at bounding box center [227, 236] width 251 height 38
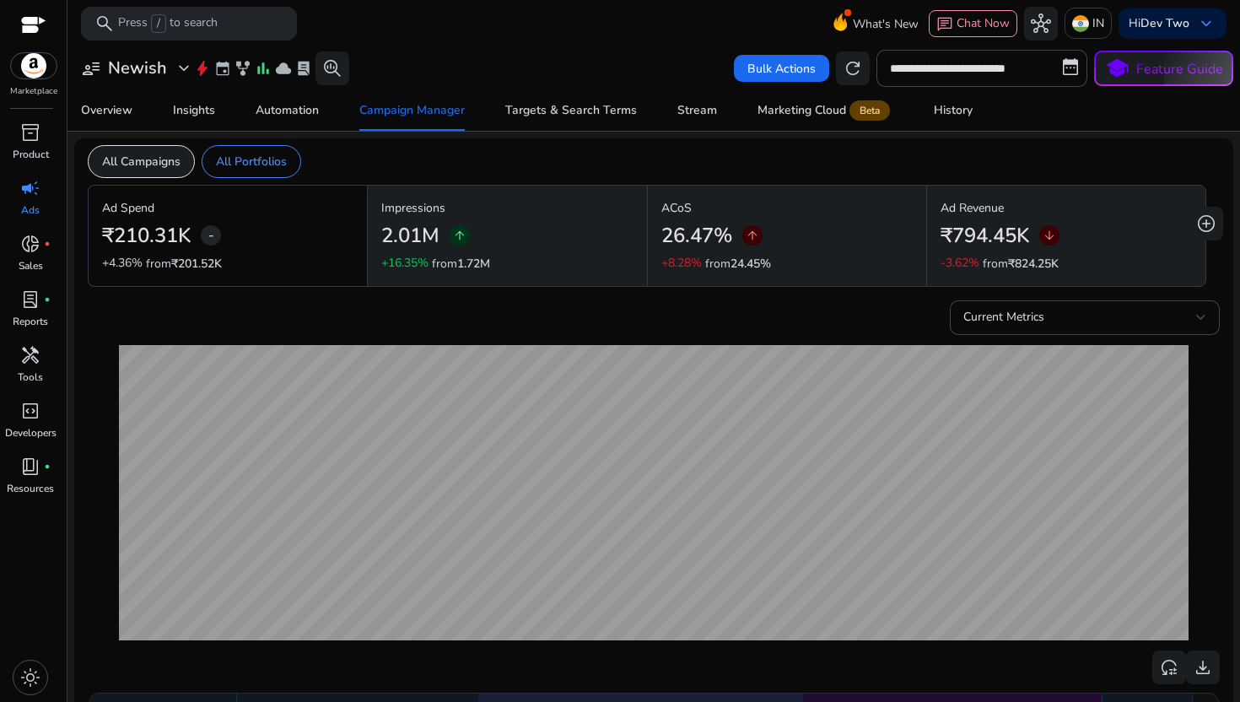
click at [158, 161] on p "All Campaigns" at bounding box center [141, 162] width 78 height 18
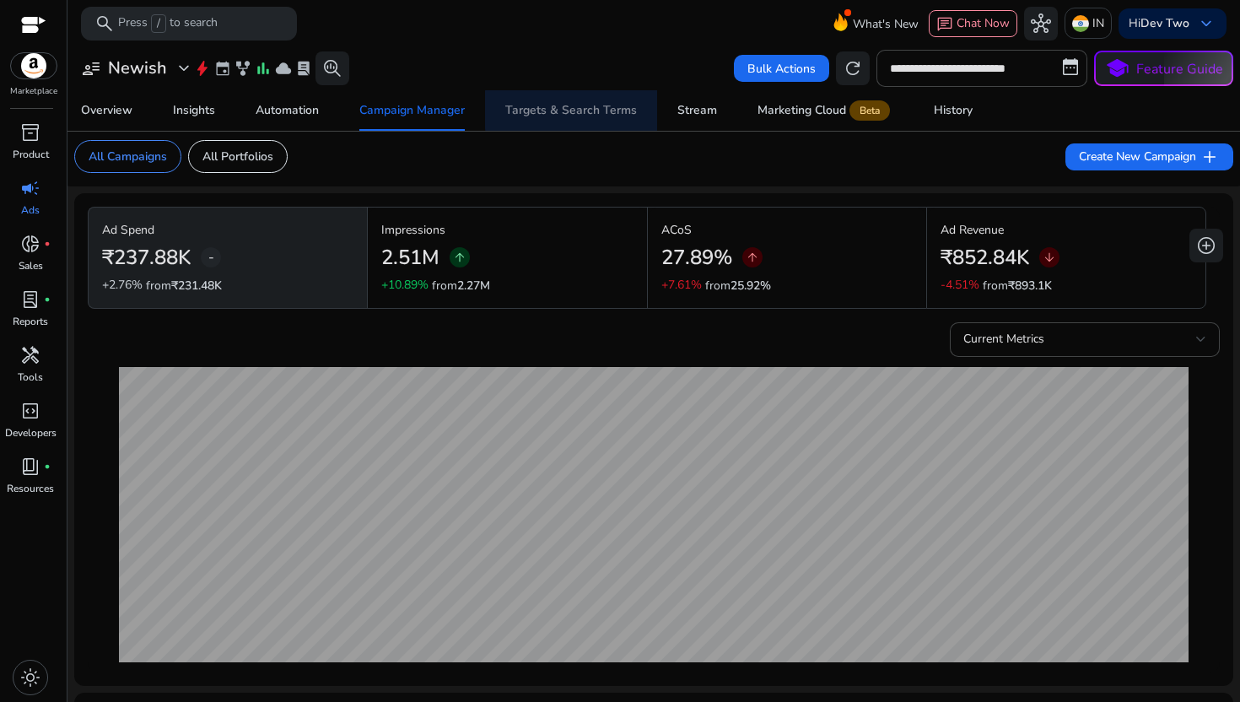
click at [593, 110] on div "Targets & Search Terms" at bounding box center [571, 111] width 132 height 12
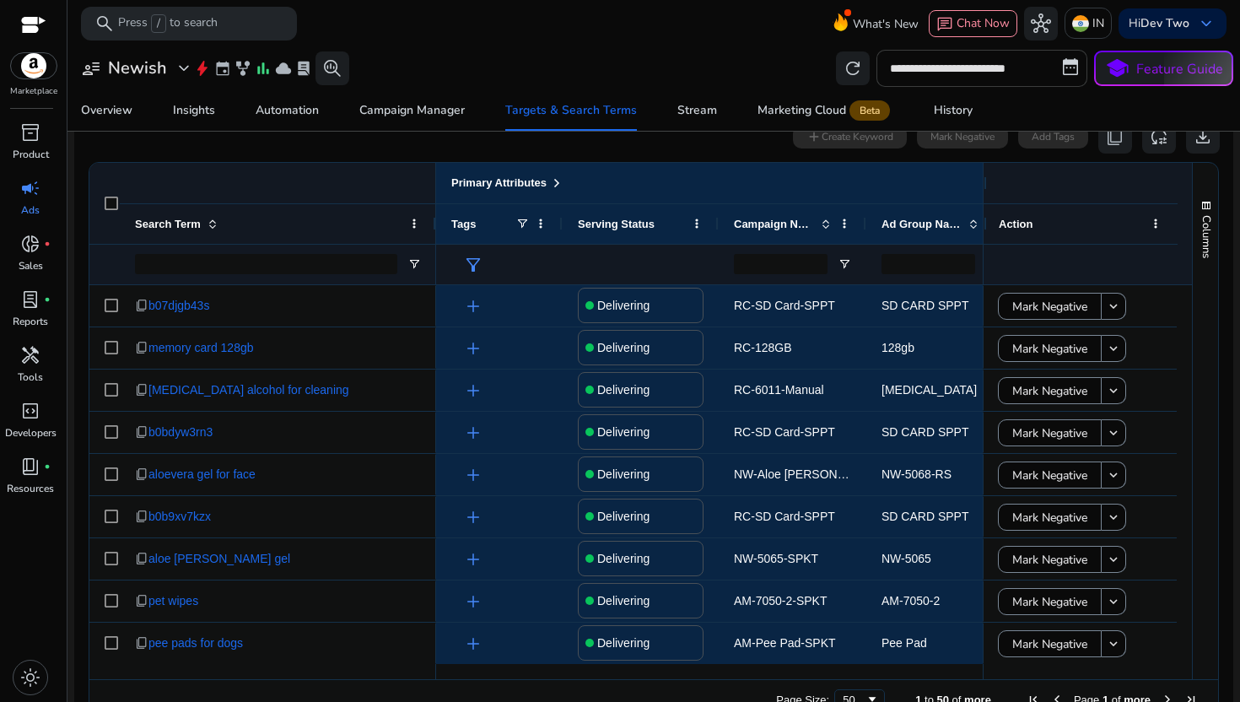
click at [1026, 67] on input "**********" at bounding box center [982, 68] width 211 height 37
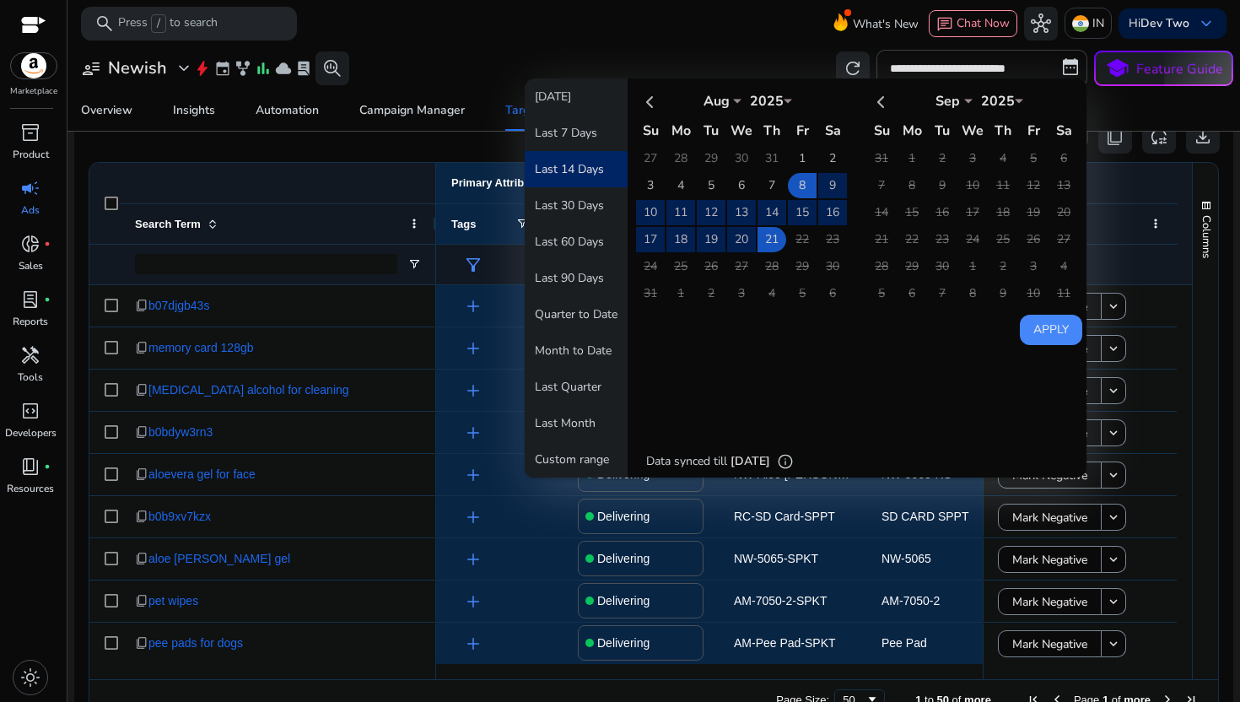
click at [801, 237] on td "22" at bounding box center [802, 239] width 29 height 25
click at [429, 149] on div "0 search terms selected add Create Keyword Mark Negative Add Tags content_copy …" at bounding box center [654, 137] width 1132 height 34
